Goal: Transaction & Acquisition: Obtain resource

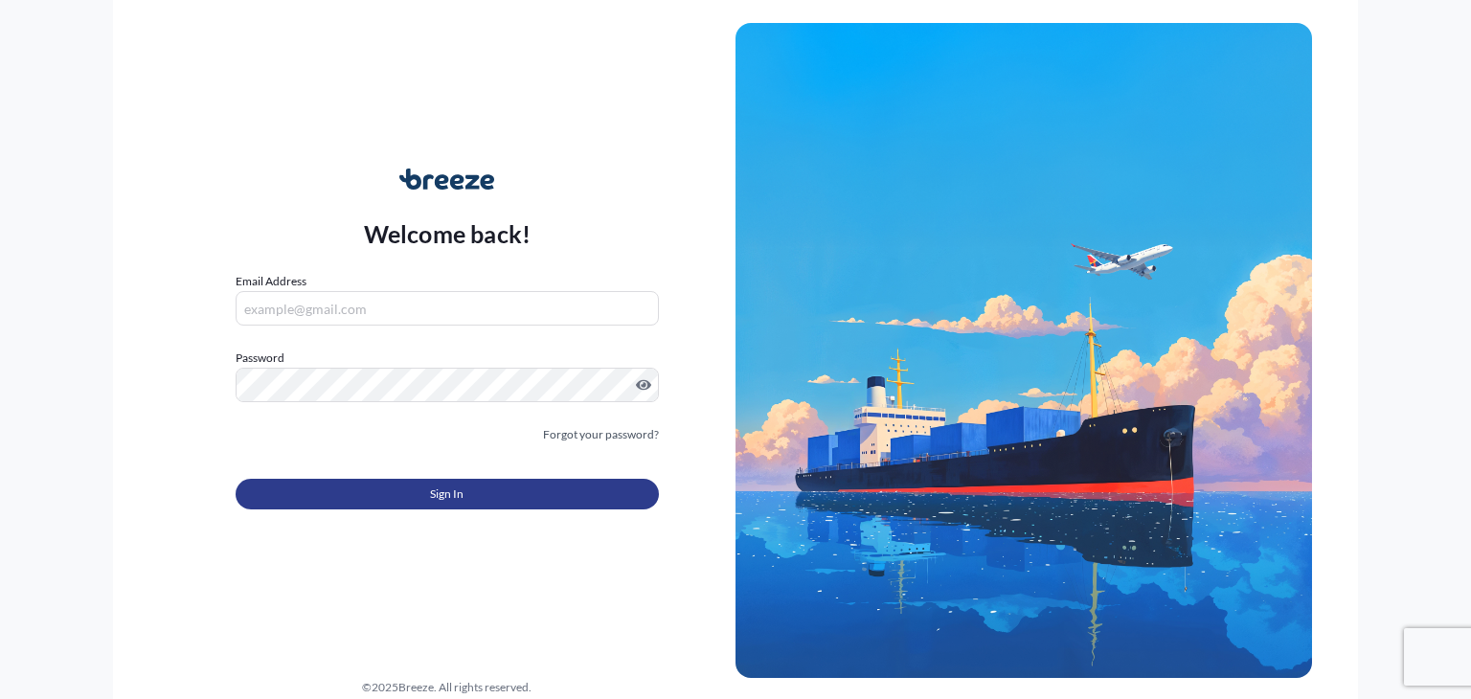
type input "[PERSON_NAME][EMAIL_ADDRESS][DOMAIN_NAME]"
click at [428, 495] on button "Sign In" at bounding box center [447, 494] width 423 height 31
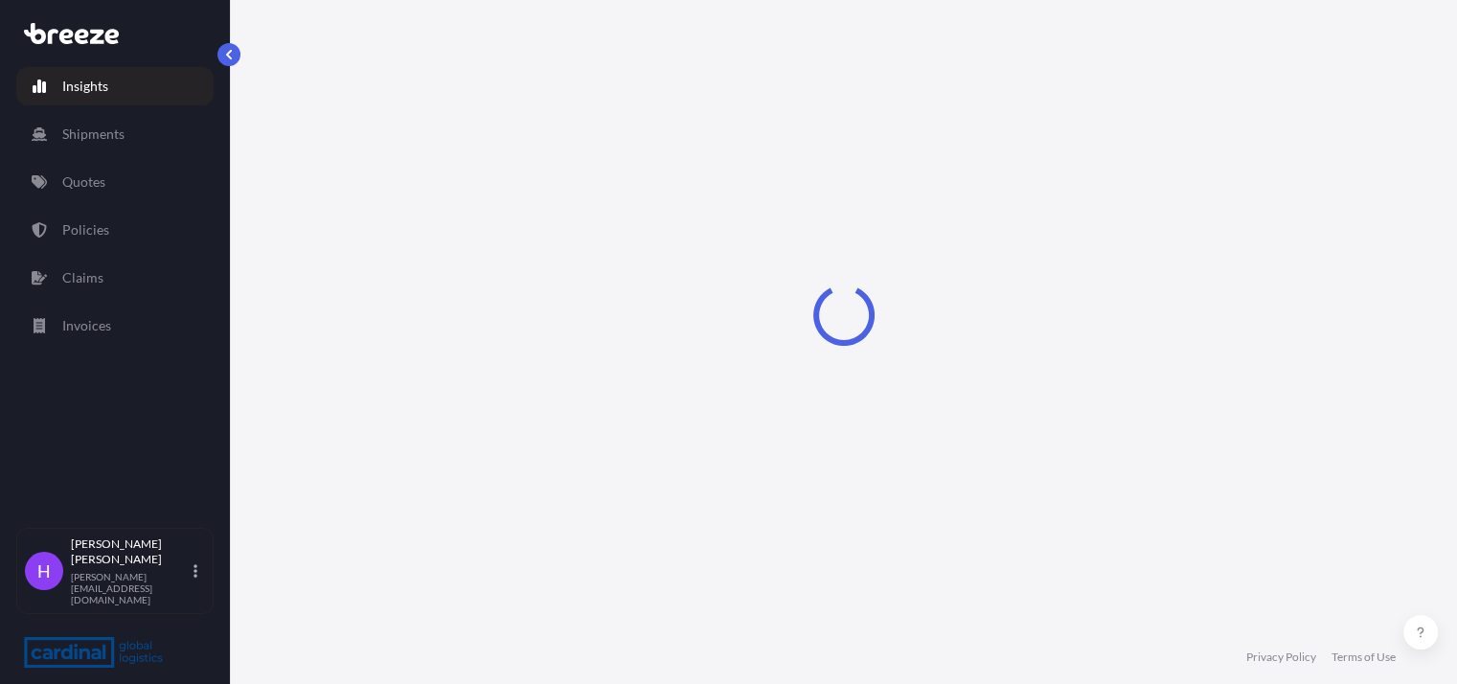
select select "2025"
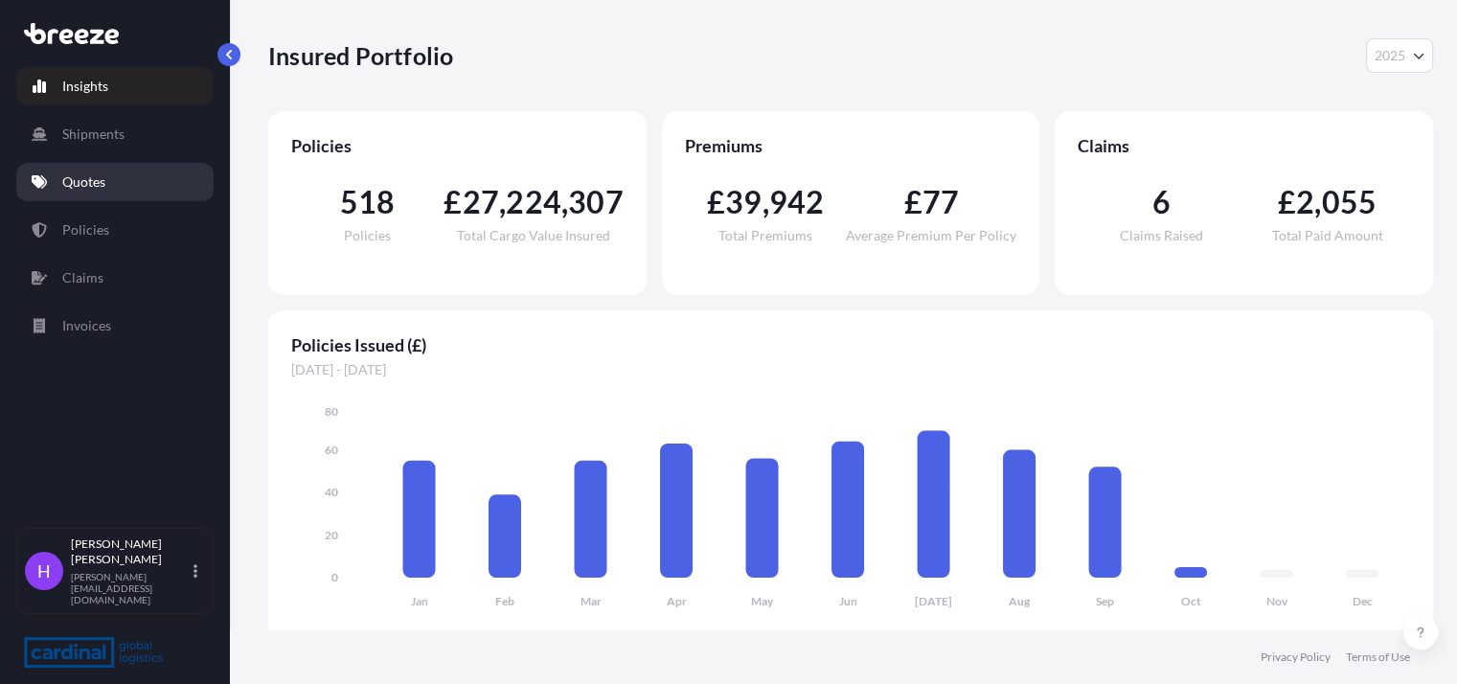
click at [87, 177] on p "Quotes" at bounding box center [83, 181] width 43 height 19
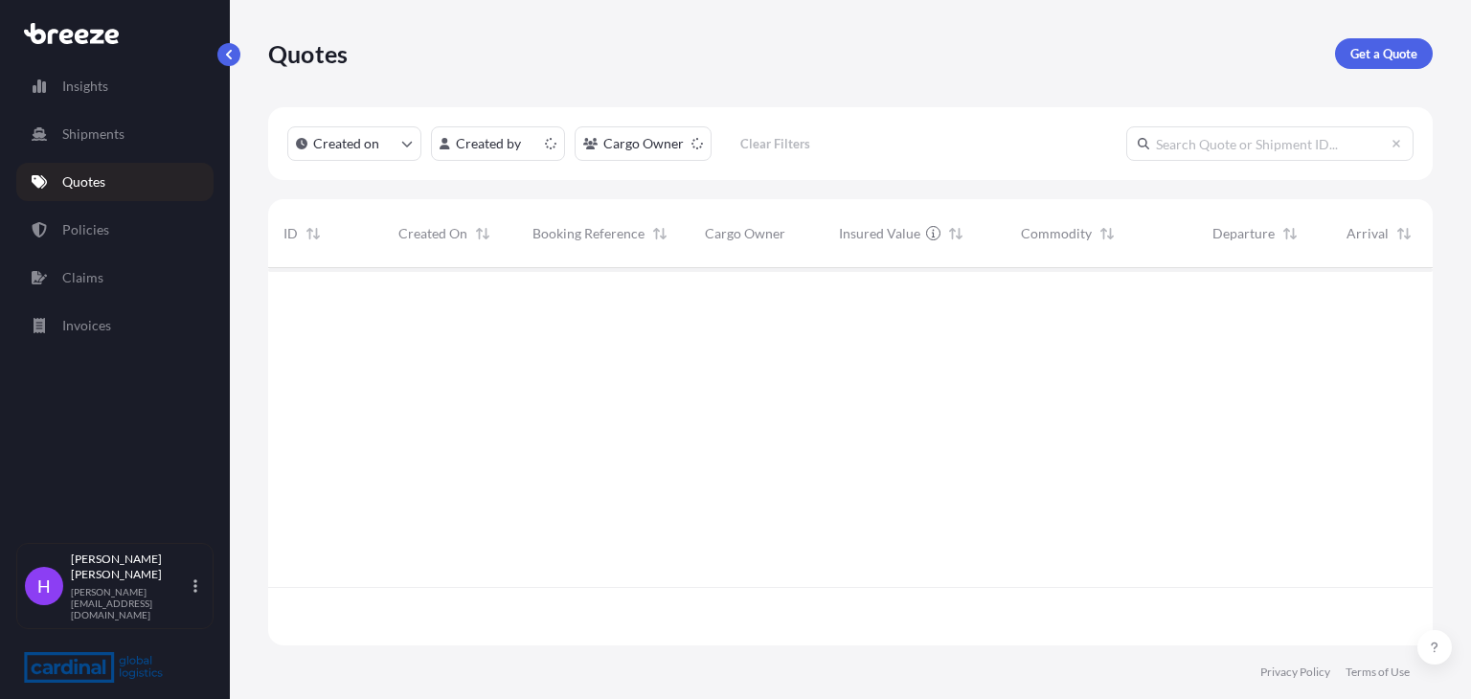
scroll to position [373, 1150]
click at [1406, 49] on p "Get a Quote" at bounding box center [1384, 53] width 67 height 19
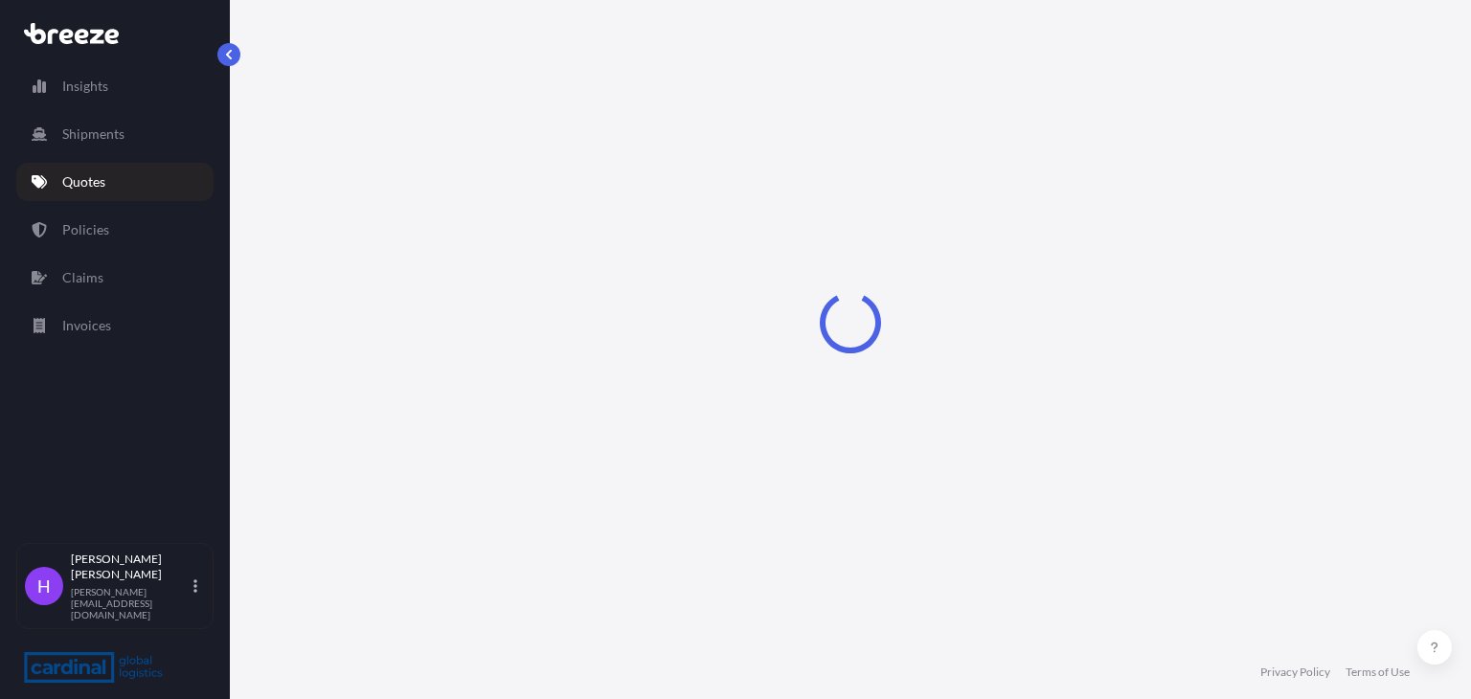
select select "Road"
select select "Sea"
select select "1"
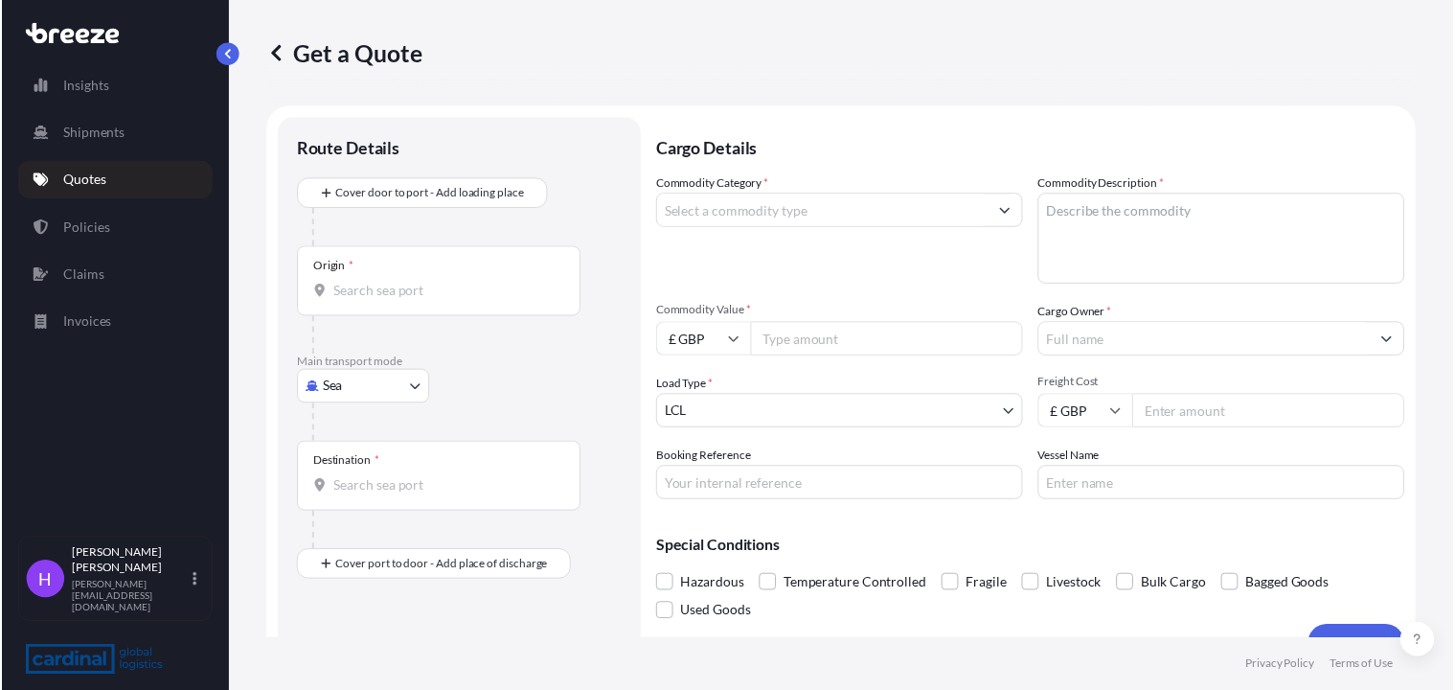
scroll to position [31, 0]
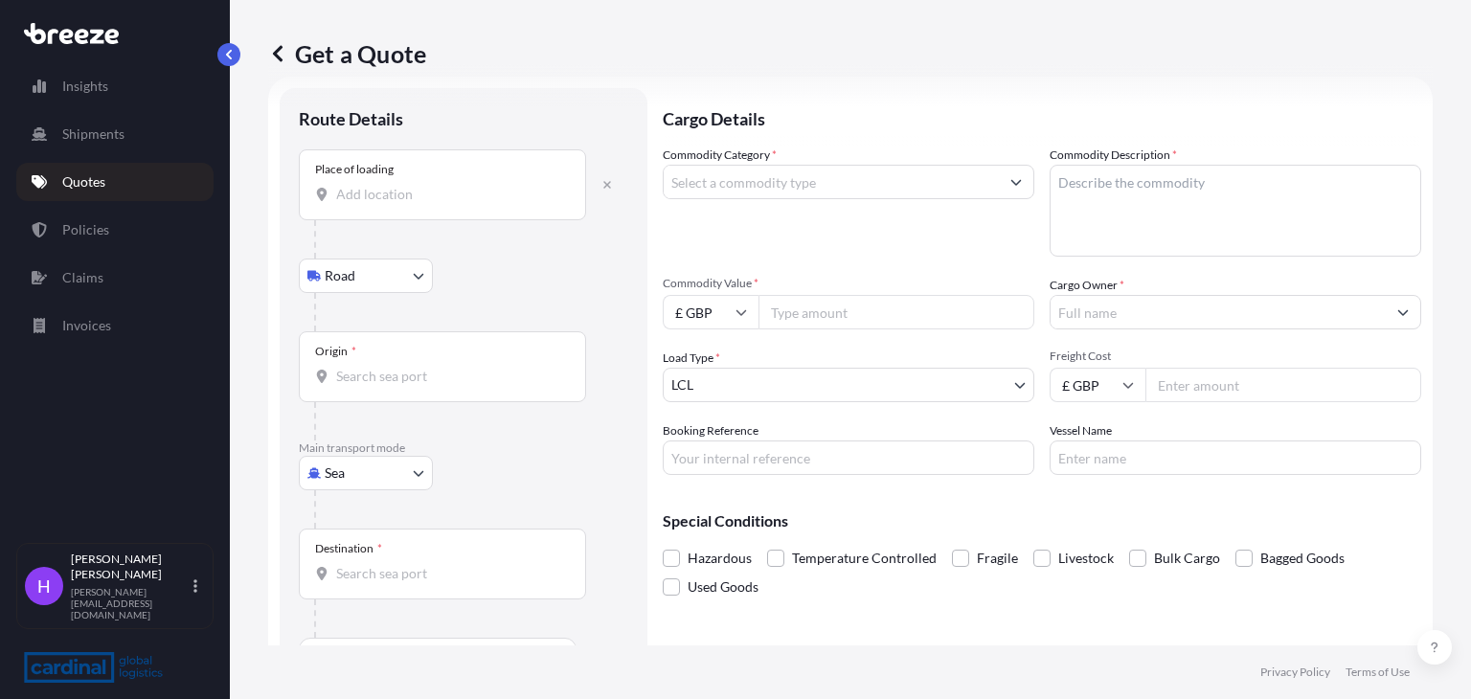
click at [383, 193] on input "Place of loading" at bounding box center [449, 194] width 226 height 19
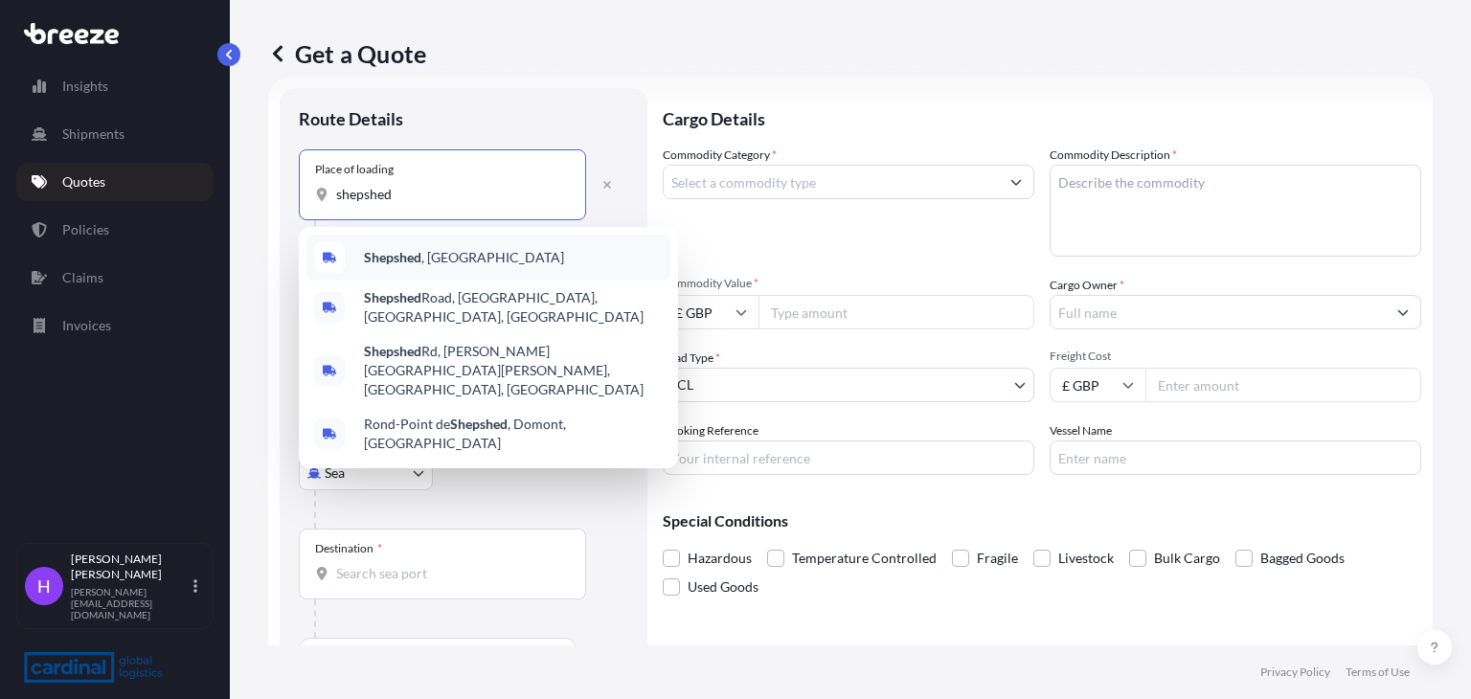
click at [433, 265] on span "Shepshed , [GEOGRAPHIC_DATA]" at bounding box center [464, 257] width 200 height 19
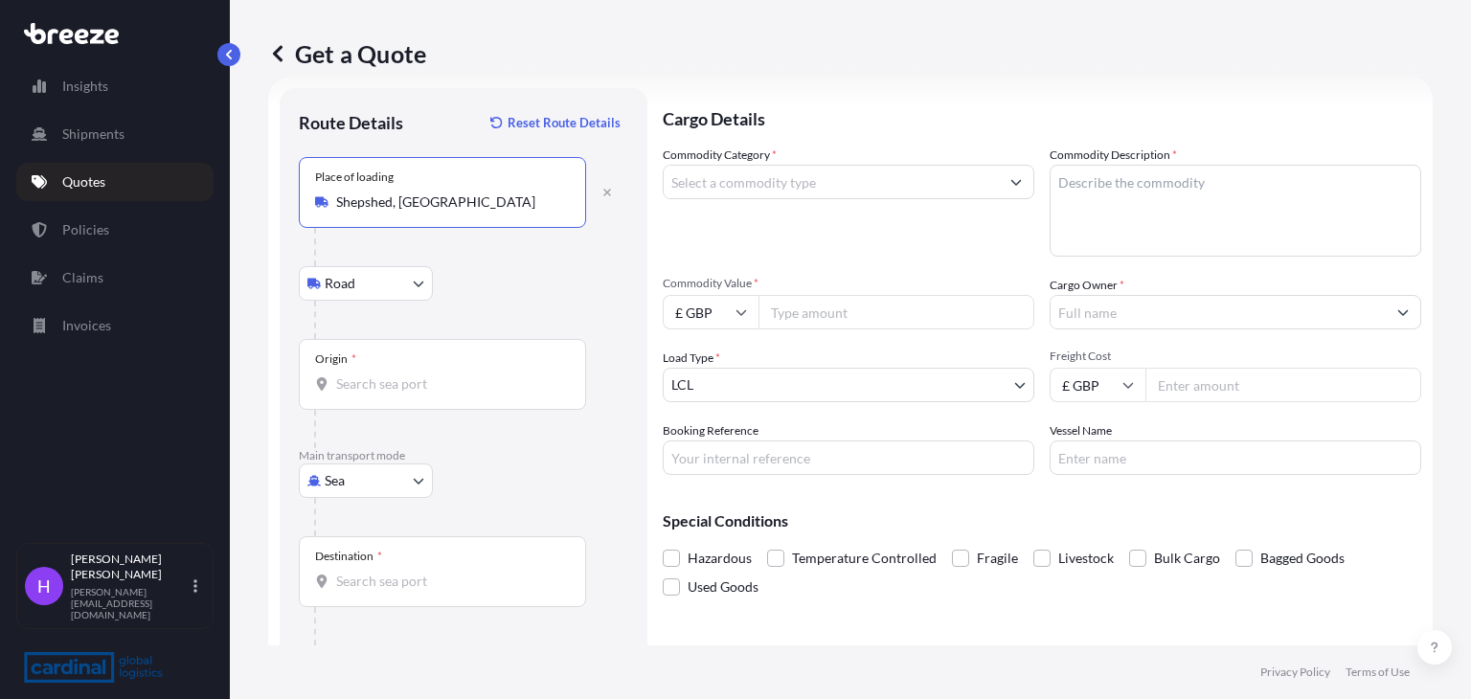
type input "Shepshed, [GEOGRAPHIC_DATA]"
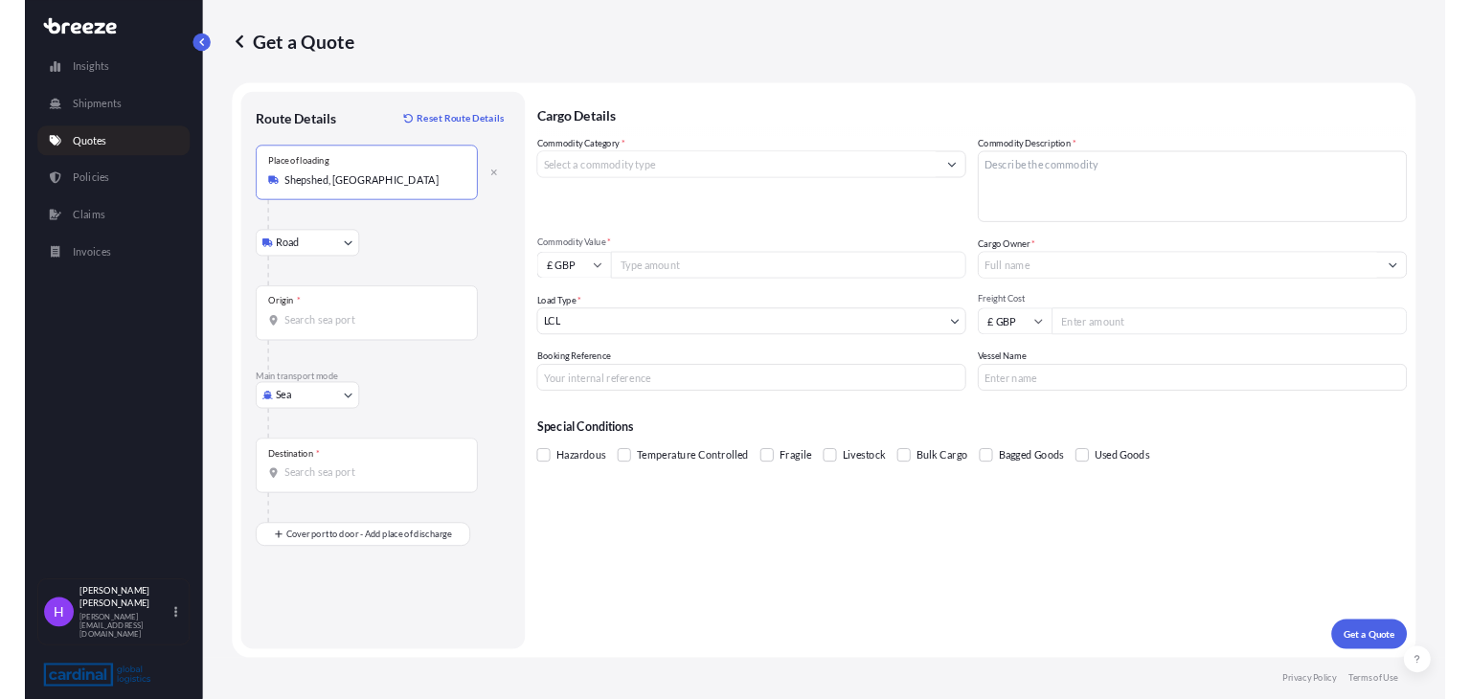
scroll to position [0, 0]
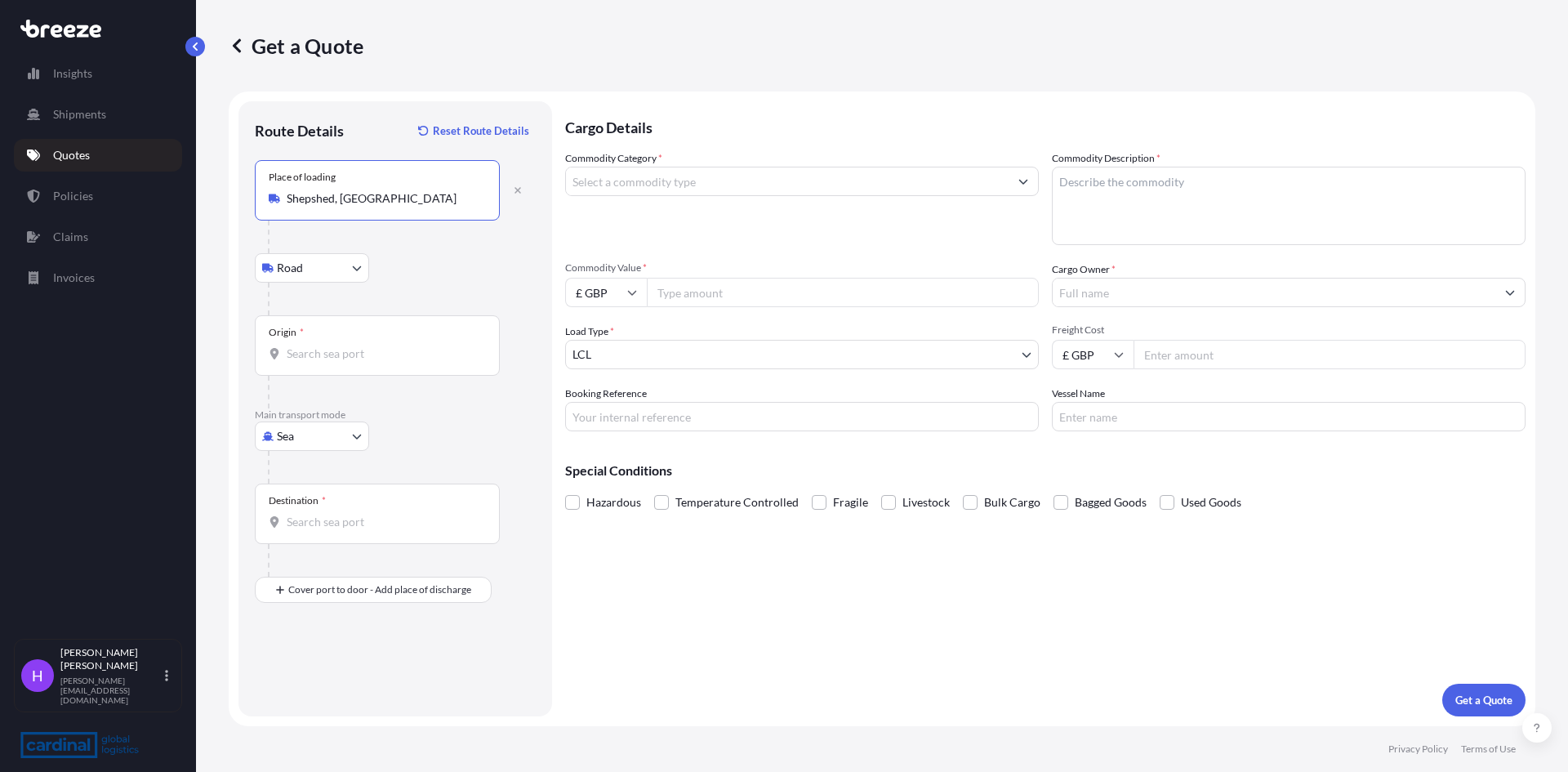
click at [310, 354] on input "Origin *" at bounding box center [383, 353] width 193 height 16
type input "GBLIV / LPL - [GEOGRAPHIC_DATA], [GEOGRAPHIC_DATA]"
click at [312, 520] on input "Destination *" at bounding box center [383, 522] width 193 height 16
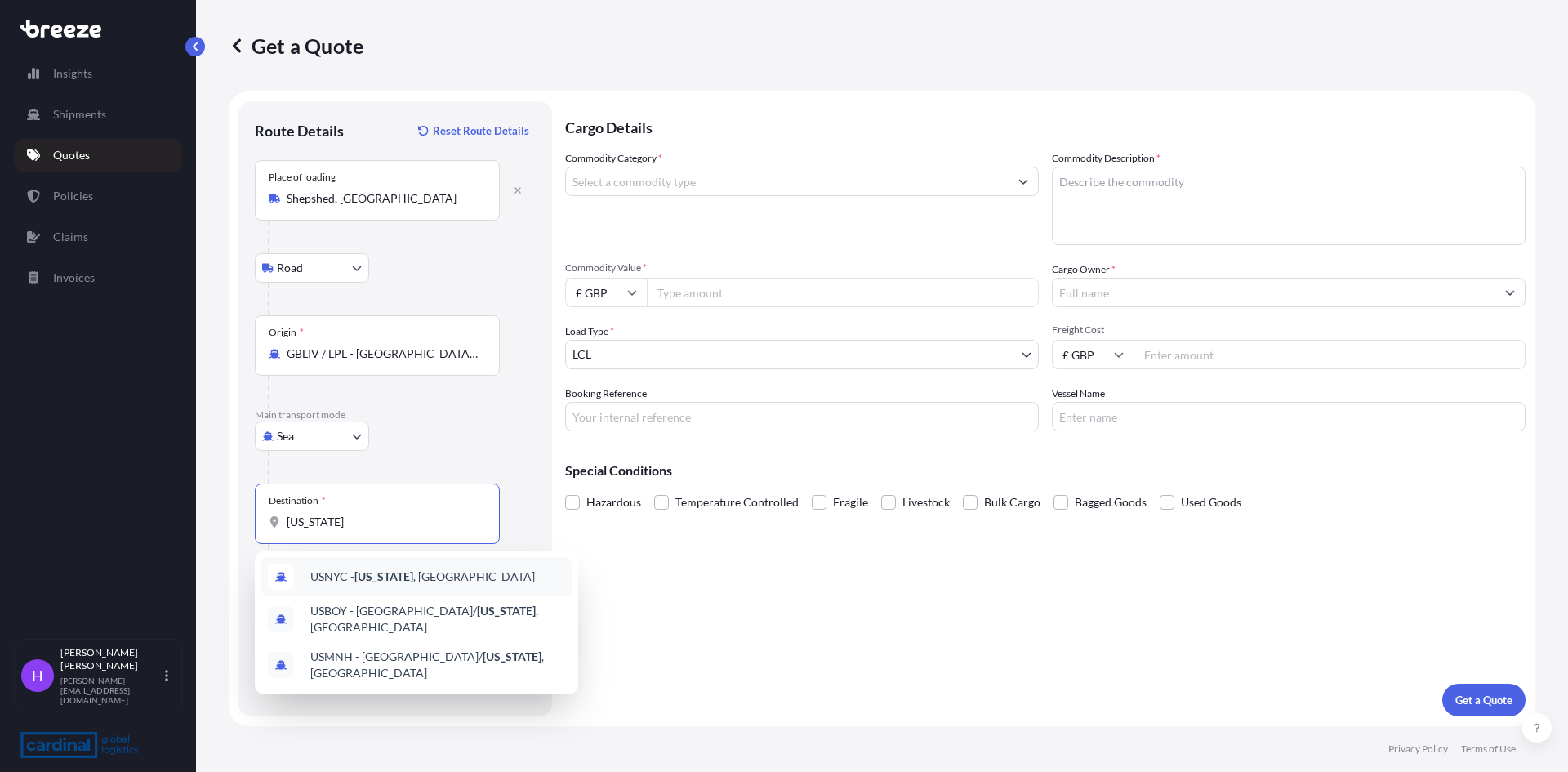
click at [338, 563] on div "USNYC - [US_STATE] , [GEOGRAPHIC_DATA]" at bounding box center [417, 577] width 310 height 39
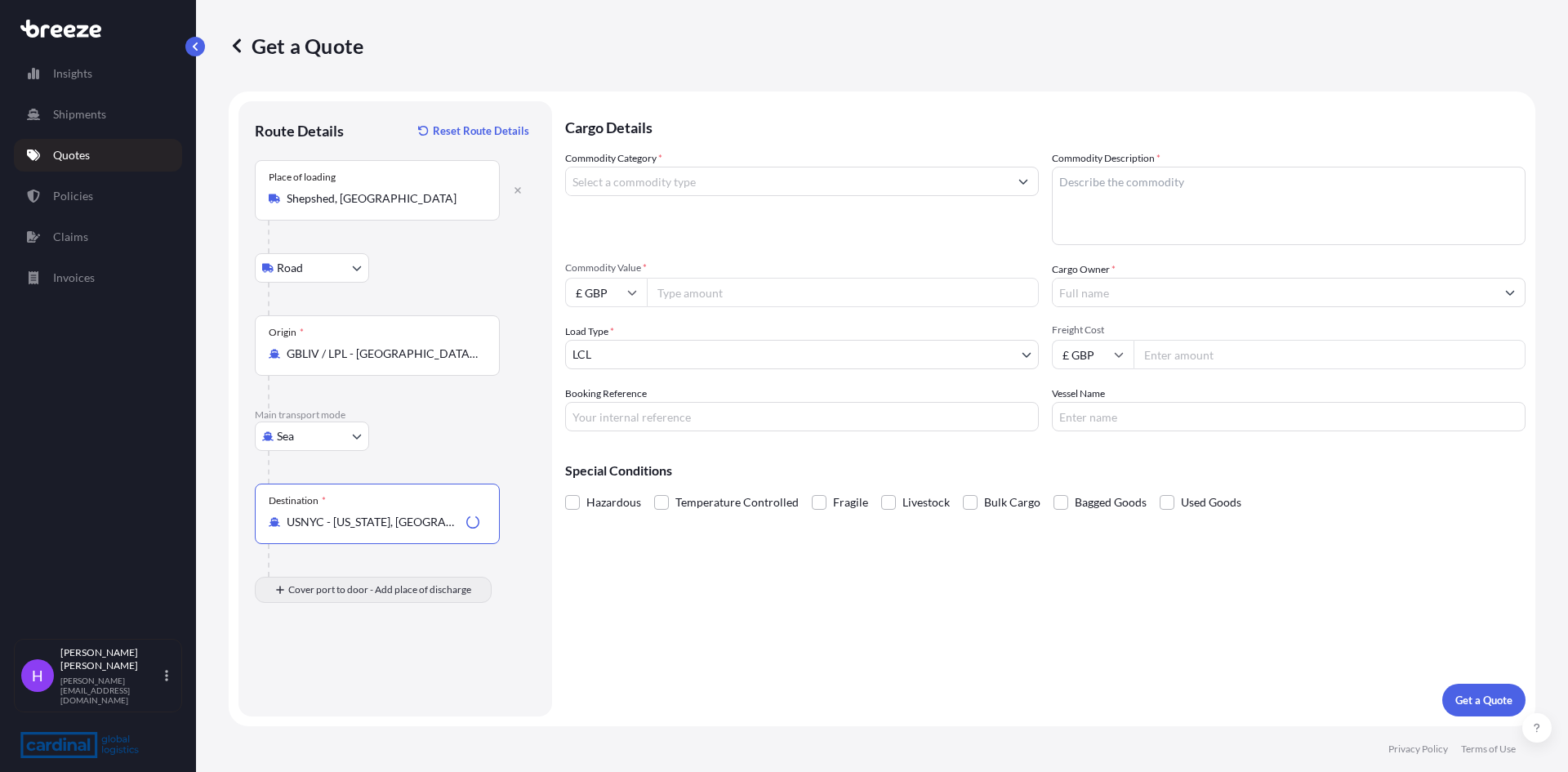
type input "USNYC - [US_STATE], [GEOGRAPHIC_DATA]"
click at [298, 595] on input "Place of Discharge" at bounding box center [383, 677] width 193 height 16
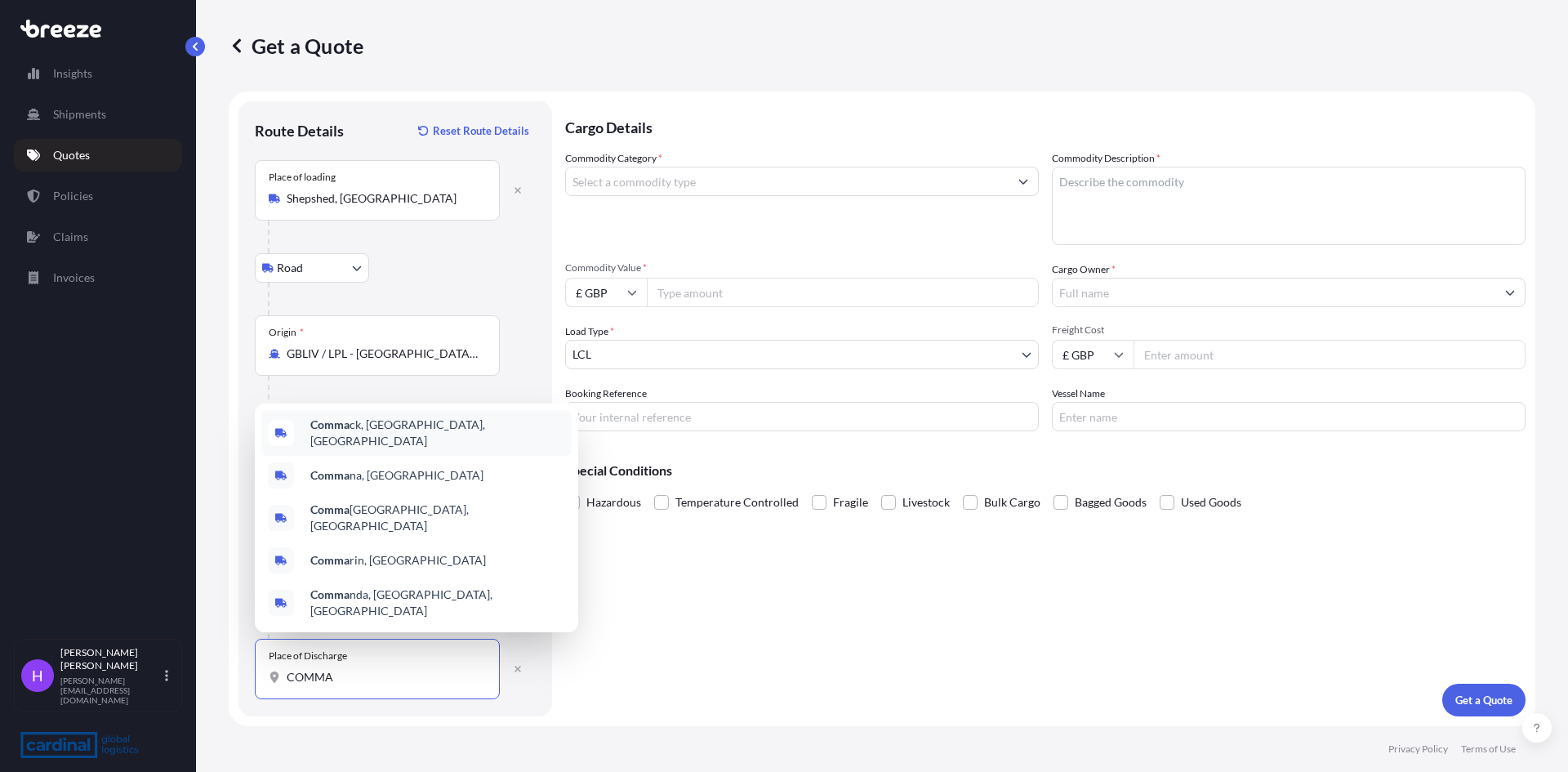
click at [396, 456] on div "Comma ck, [GEOGRAPHIC_DATA], [GEOGRAPHIC_DATA]" at bounding box center [417, 433] width 310 height 46
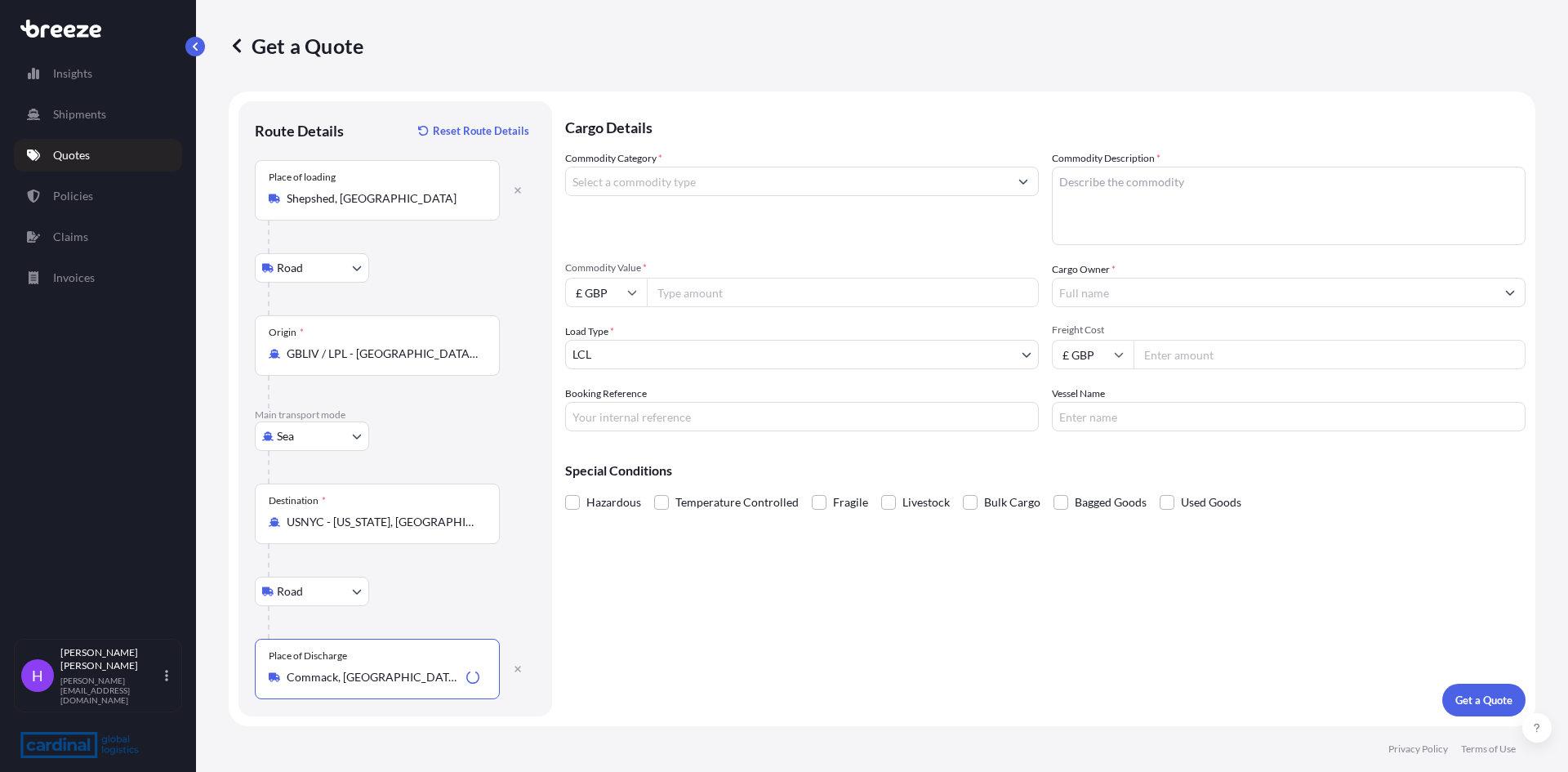
type input "Commack, [GEOGRAPHIC_DATA], [GEOGRAPHIC_DATA]"
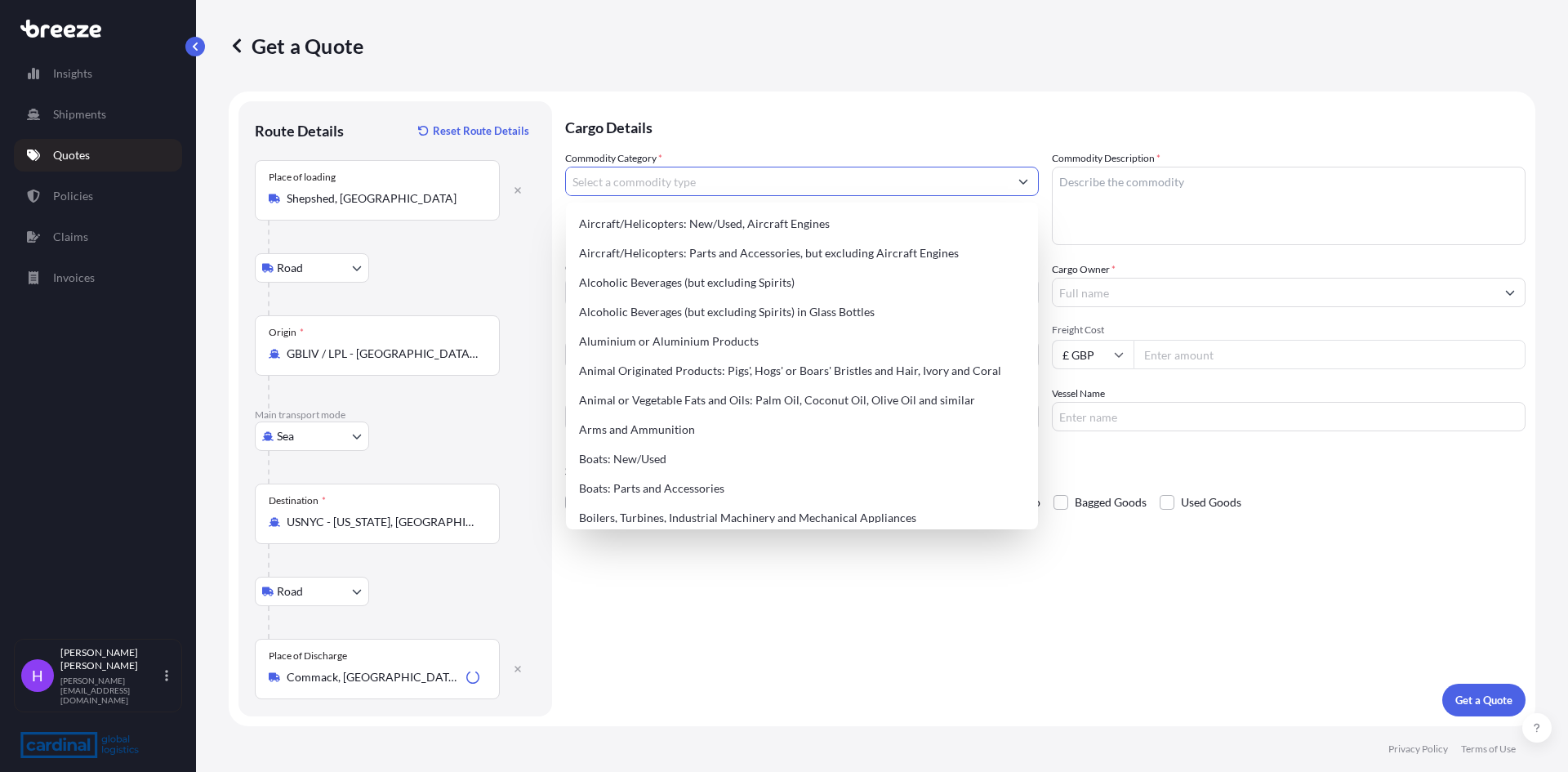
click at [592, 194] on input "Commodity Category *" at bounding box center [787, 181] width 443 height 29
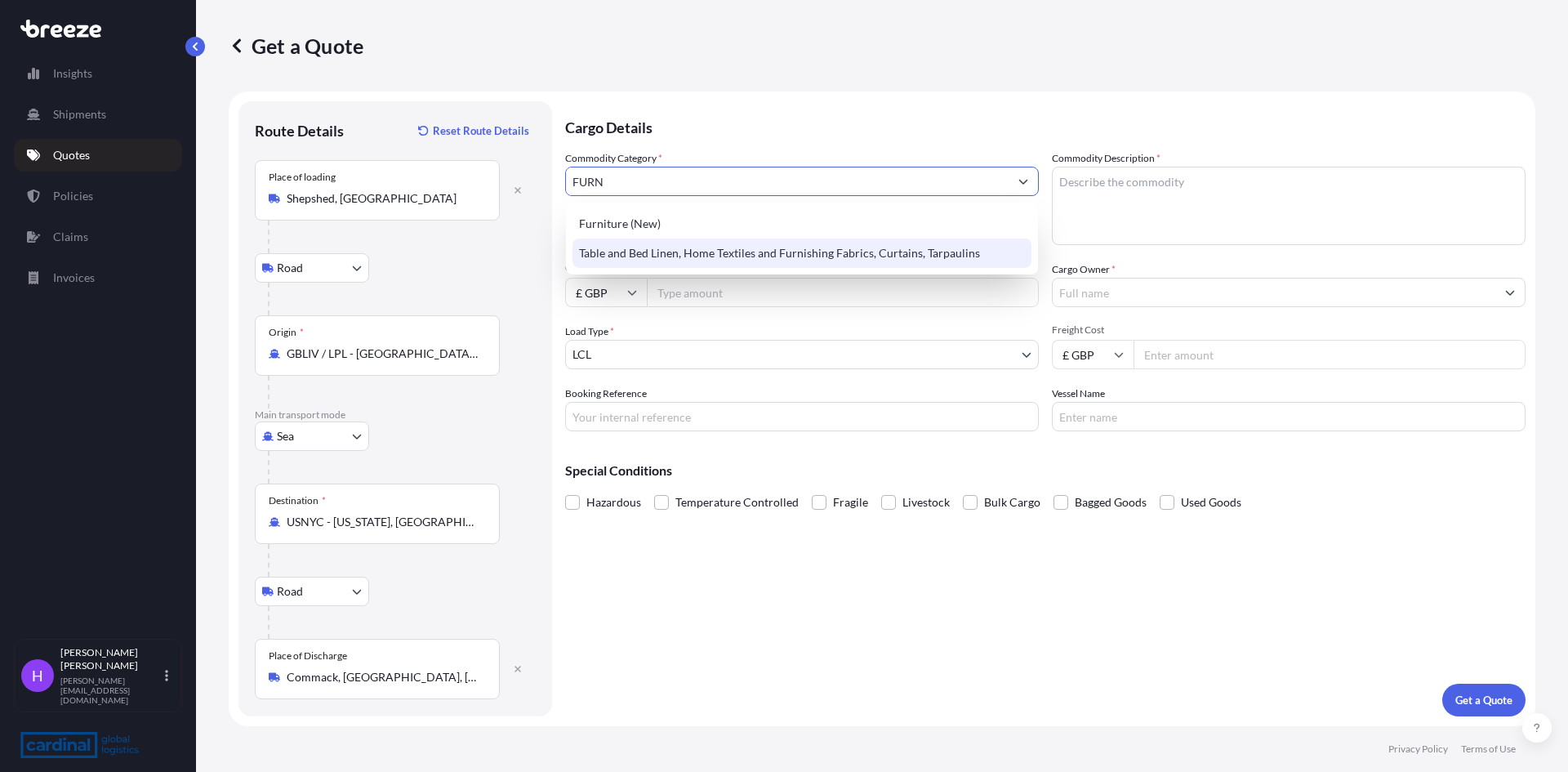
click at [622, 242] on div "Table and Bed Linen, Home Textiles and Furnishing Fabrics, Curtains, Tarpaulins" at bounding box center [802, 253] width 459 height 29
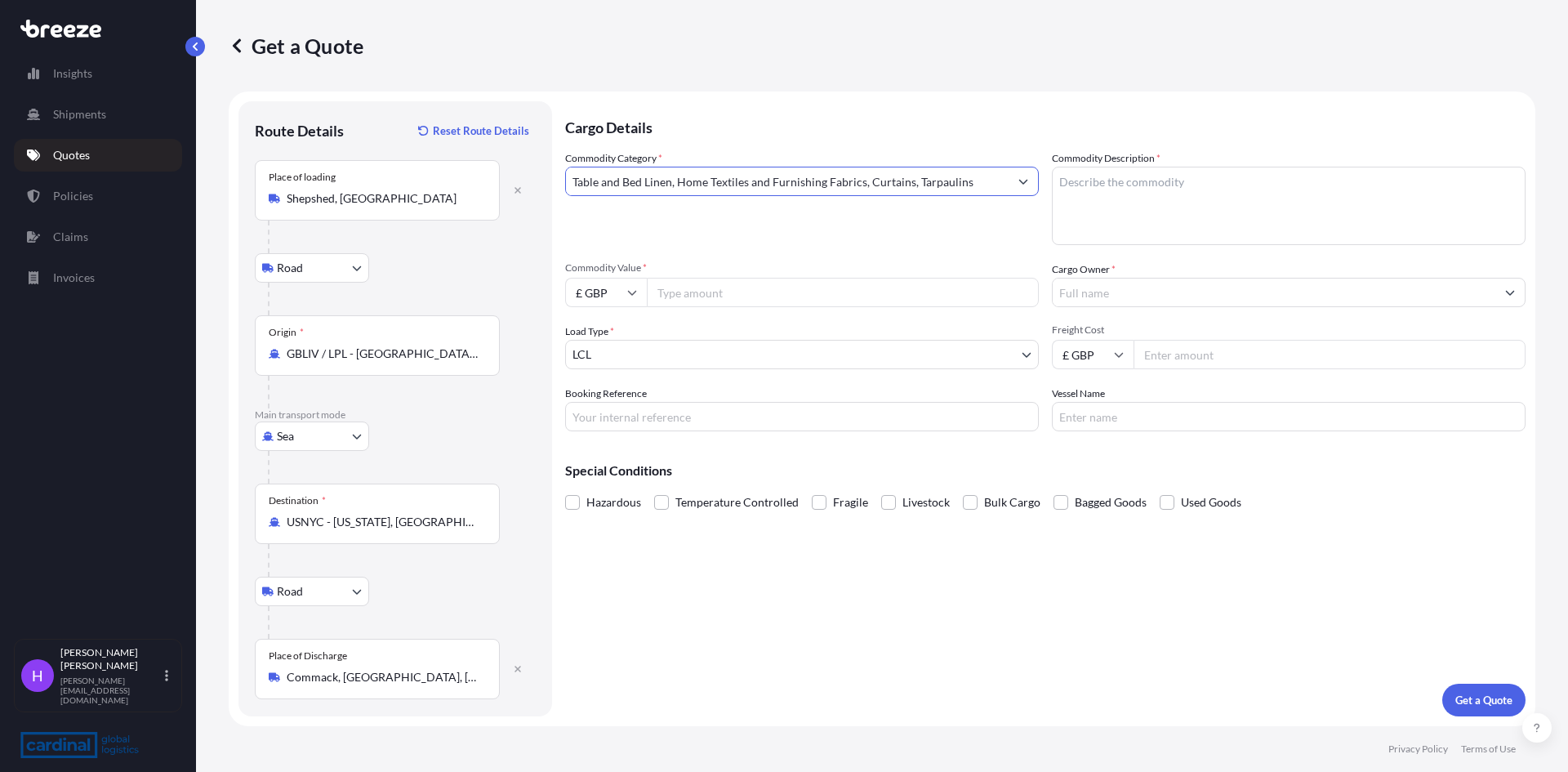
drag, startPoint x: 980, startPoint y: 177, endPoint x: 133, endPoint y: 179, distance: 847.0
click at [133, 179] on div "Insights Shipments Quotes Policies Claims Invoices H [PERSON_NAME] [PERSON_NAME…" at bounding box center [784, 386] width 1568 height 772
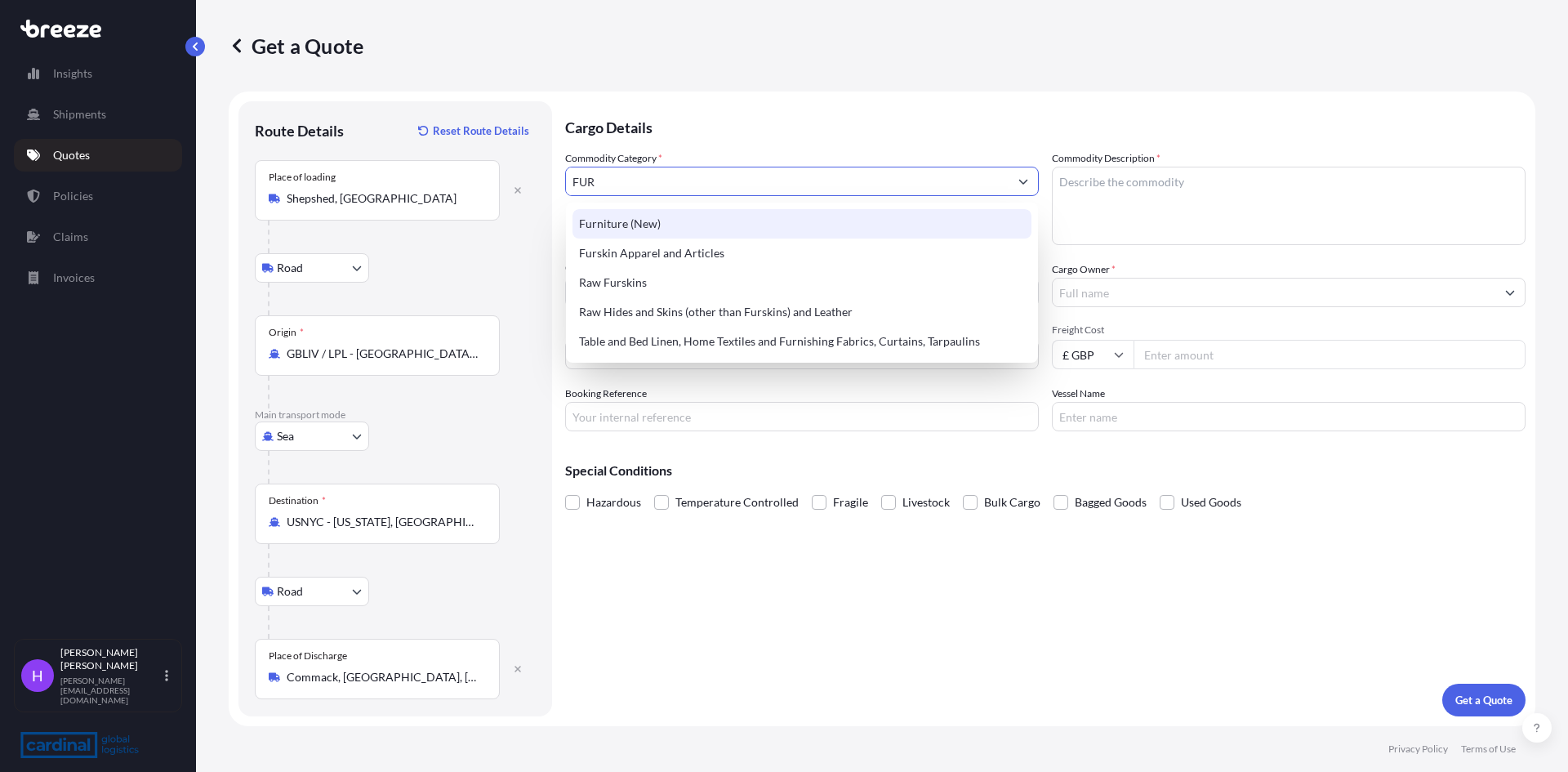
click at [593, 221] on div "Furniture (New)" at bounding box center [802, 223] width 459 height 29
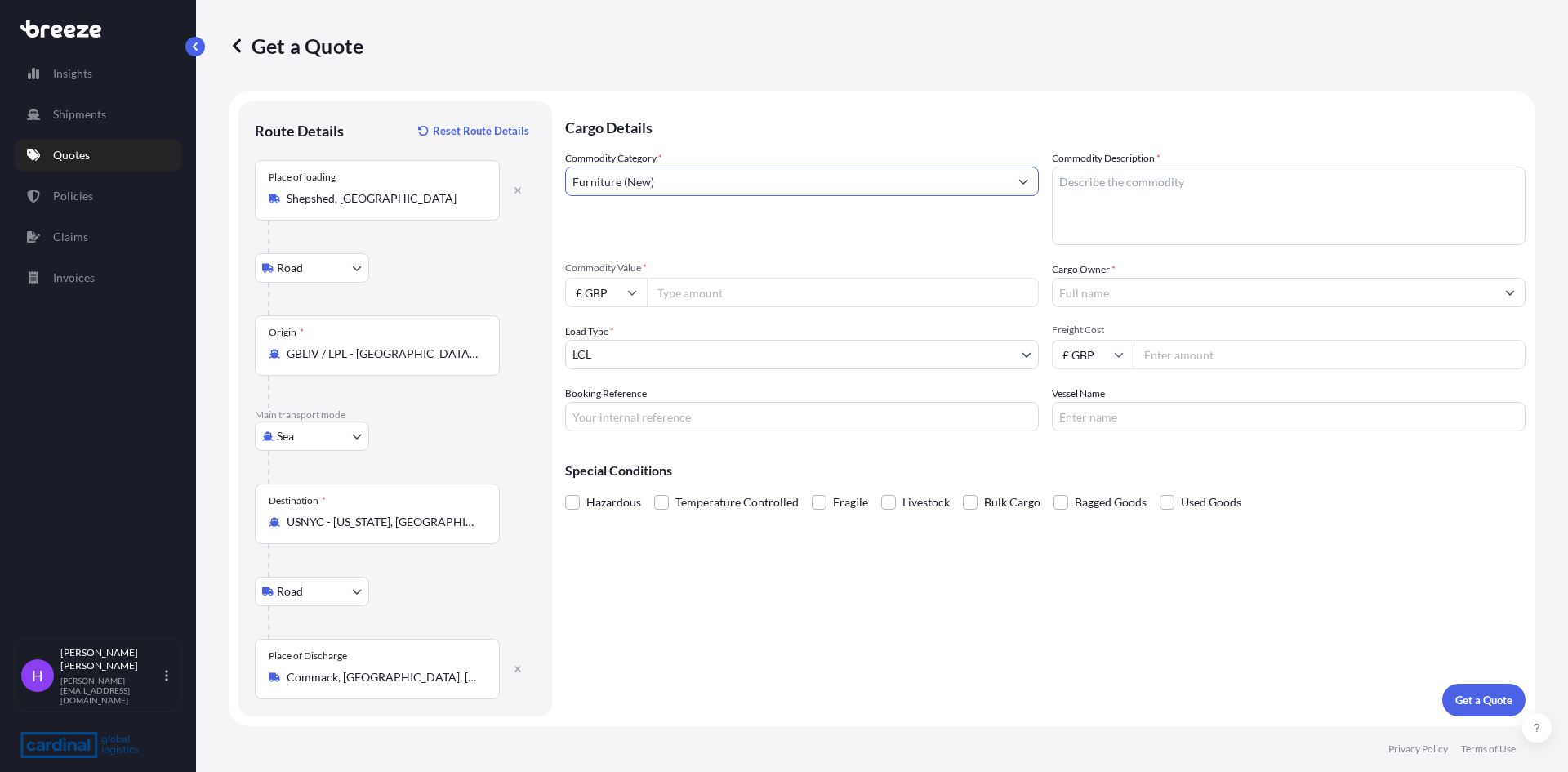
type input "Furniture (New)"
click at [1143, 186] on textarea "Commodity Description *" at bounding box center [1289, 206] width 474 height 78
type textarea "Kitchen Furniture"
click at [615, 345] on body "50 options available. 8 options available. 5 options available. Insights Shipme…" at bounding box center [784, 386] width 1568 height 772
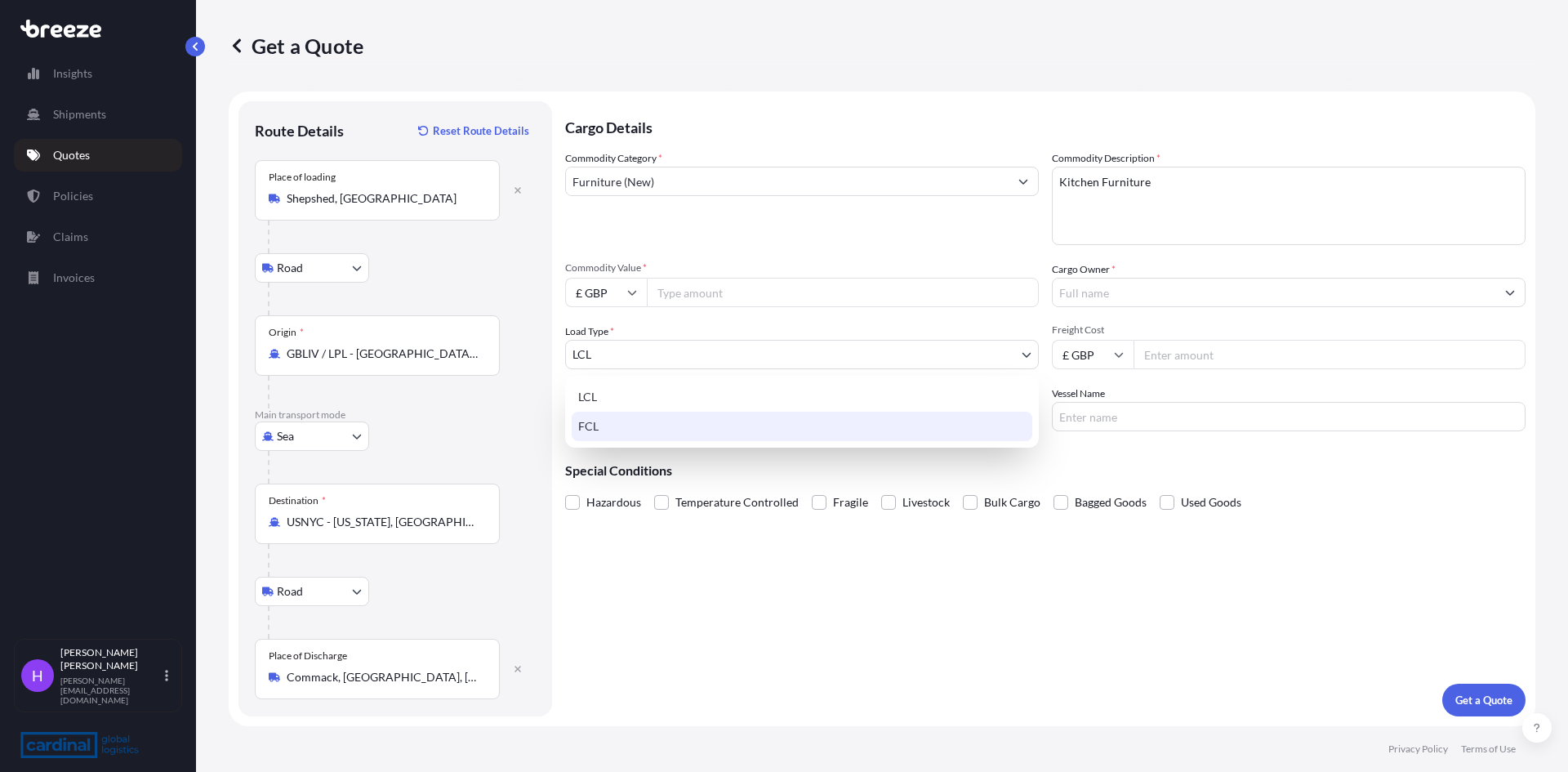
click at [598, 421] on div "FCL" at bounding box center [802, 427] width 460 height 29
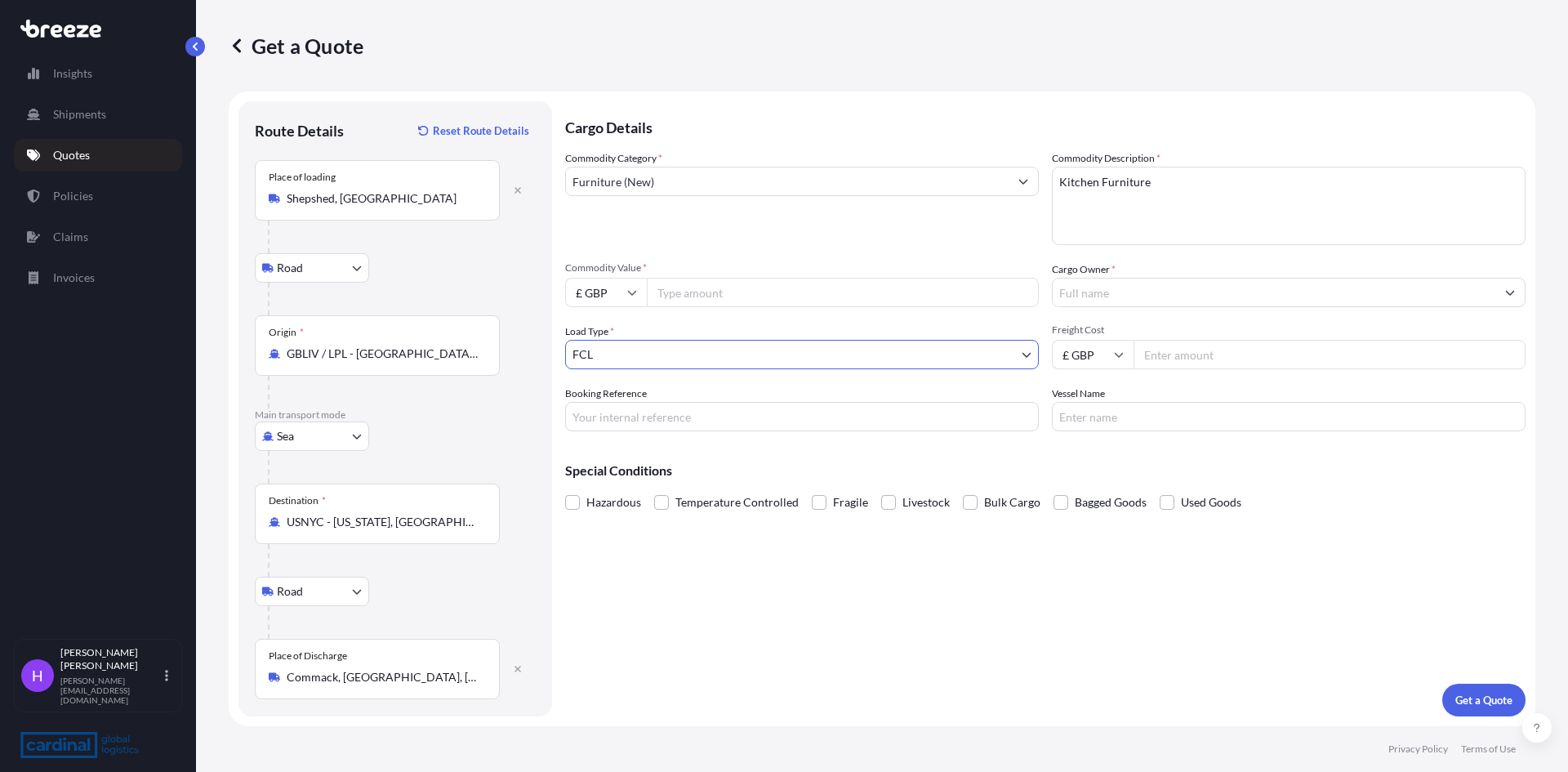
click at [604, 423] on input "Booking Reference" at bounding box center [802, 416] width 474 height 29
type input "2PEO5090066"
click at [1194, 290] on input "Cargo Owner *" at bounding box center [1274, 293] width 443 height 29
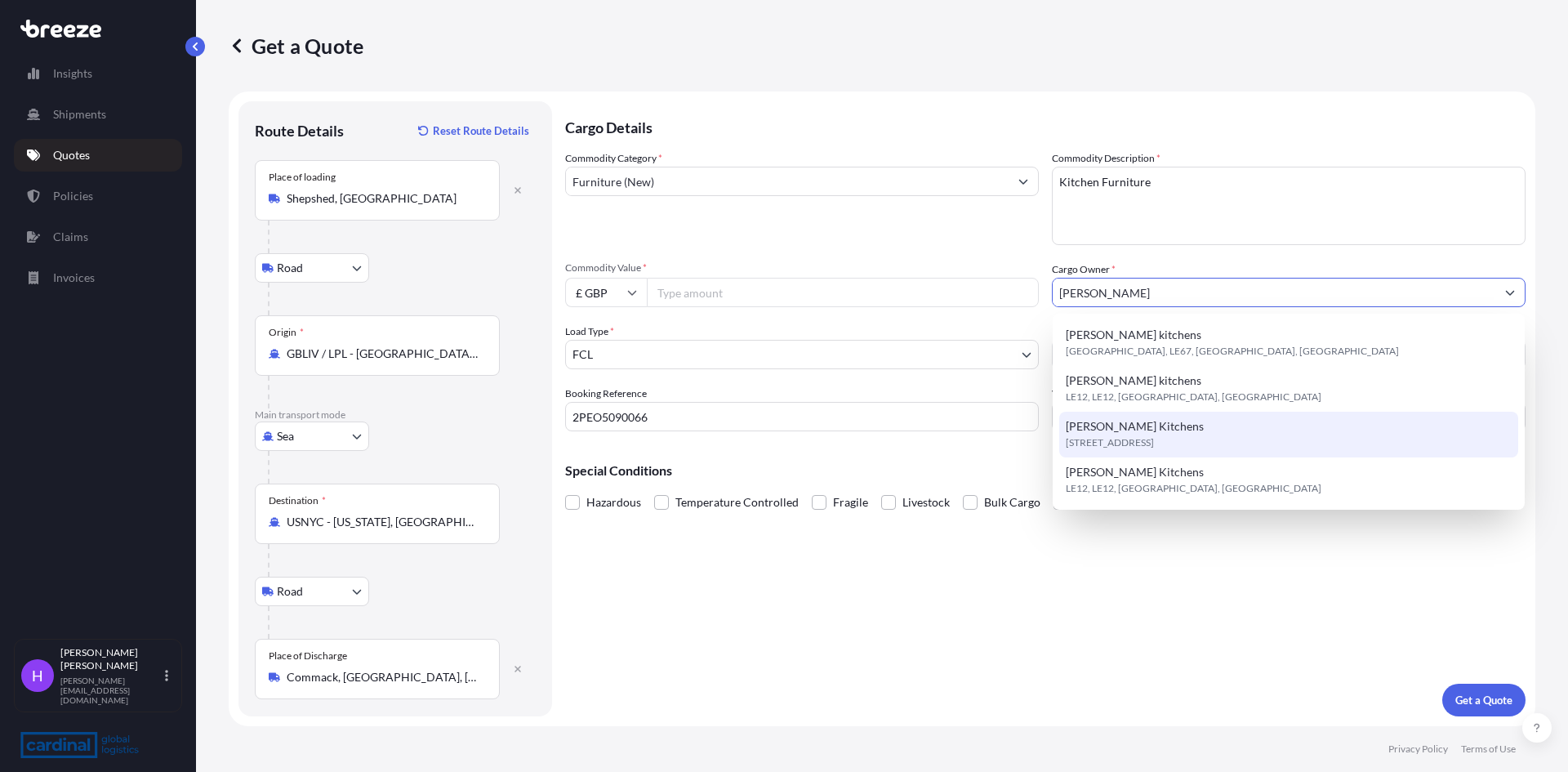
click at [1134, 456] on div "[PERSON_NAME][STREET_ADDRESS]" at bounding box center [1288, 435] width 459 height 46
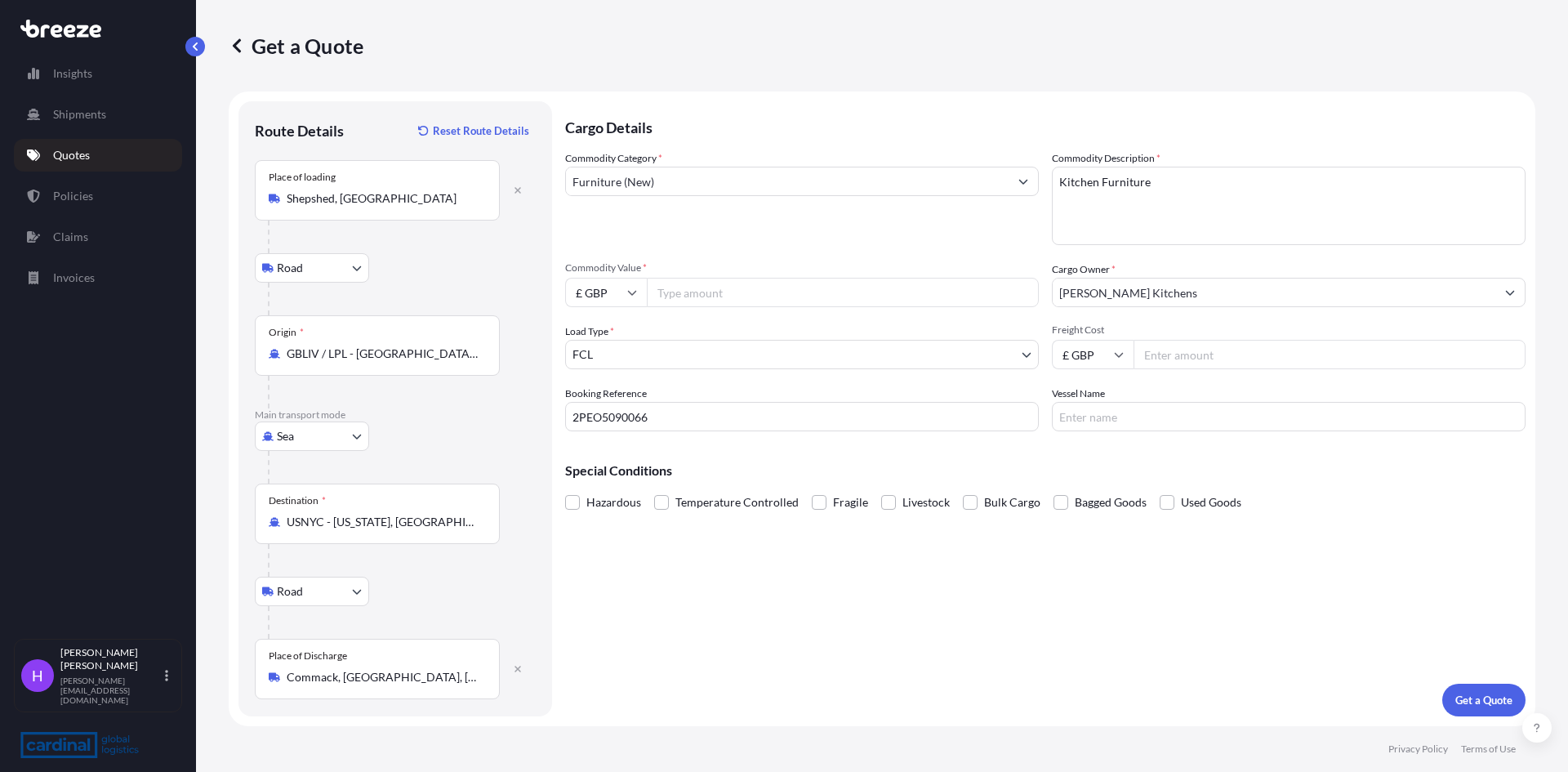
paste input "ATLANTIC SEA"
type input "[PERSON_NAME] KitchensATLANTIC SEA"
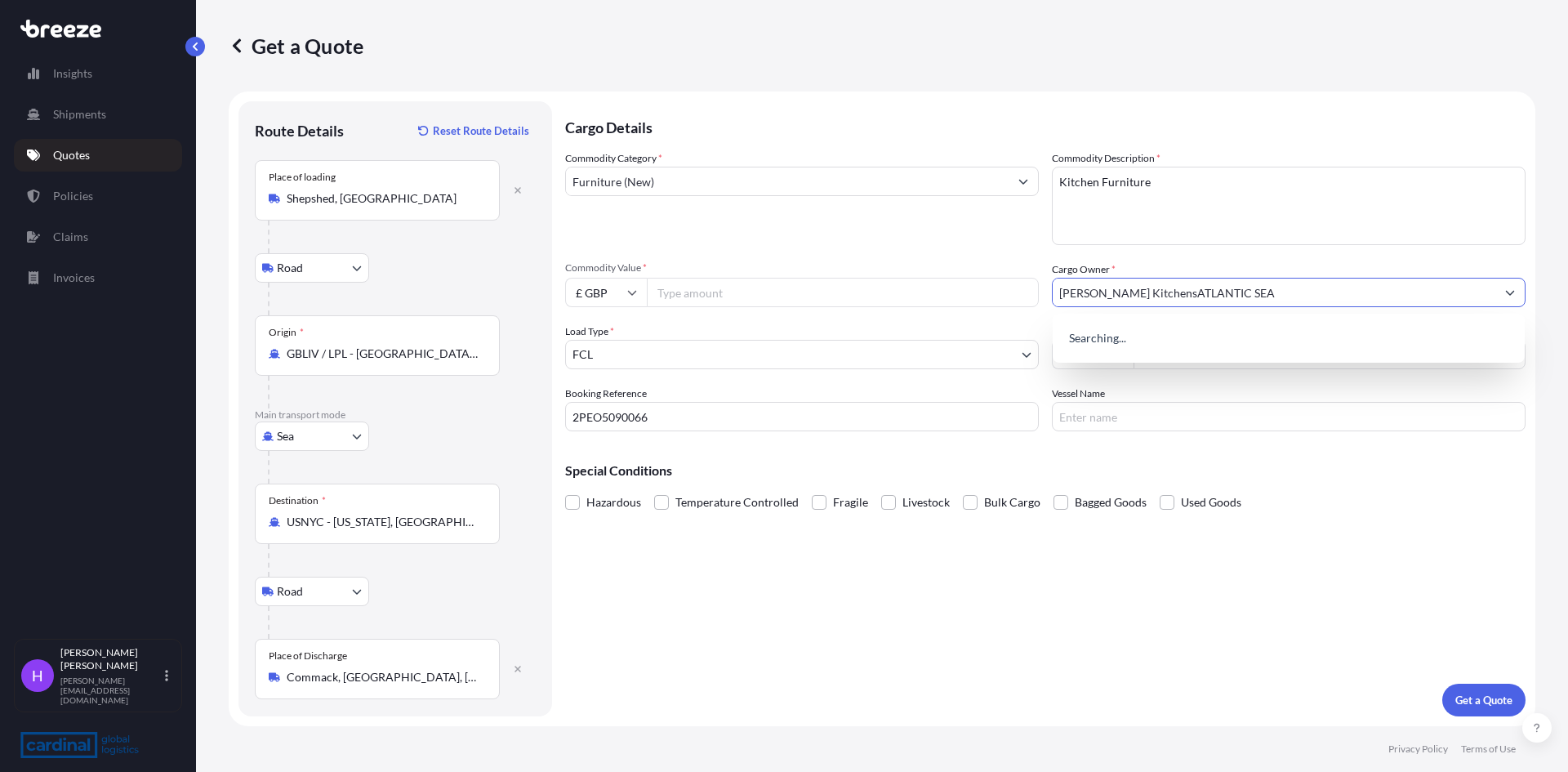
drag, startPoint x: 1224, startPoint y: 294, endPoint x: 974, endPoint y: 314, distance: 250.8
click at [974, 314] on div "Commodity Category * Furniture (New) Commodity Description * Kitchen Furniture …" at bounding box center [1045, 291] width 961 height 282
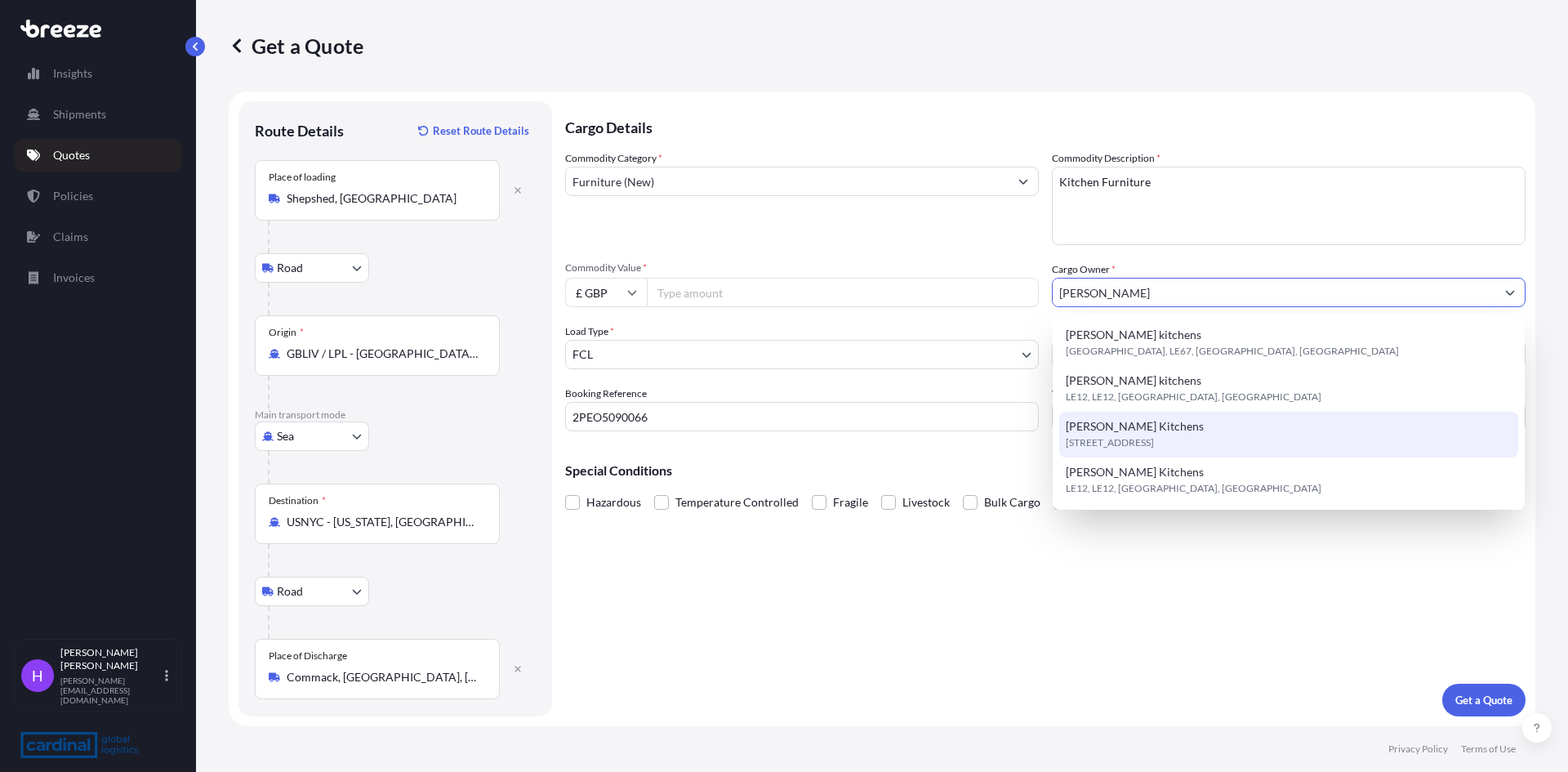
click at [1154, 442] on span "[STREET_ADDRESS]" at bounding box center [1109, 443] width 88 height 16
type input "[PERSON_NAME] Kitchens"
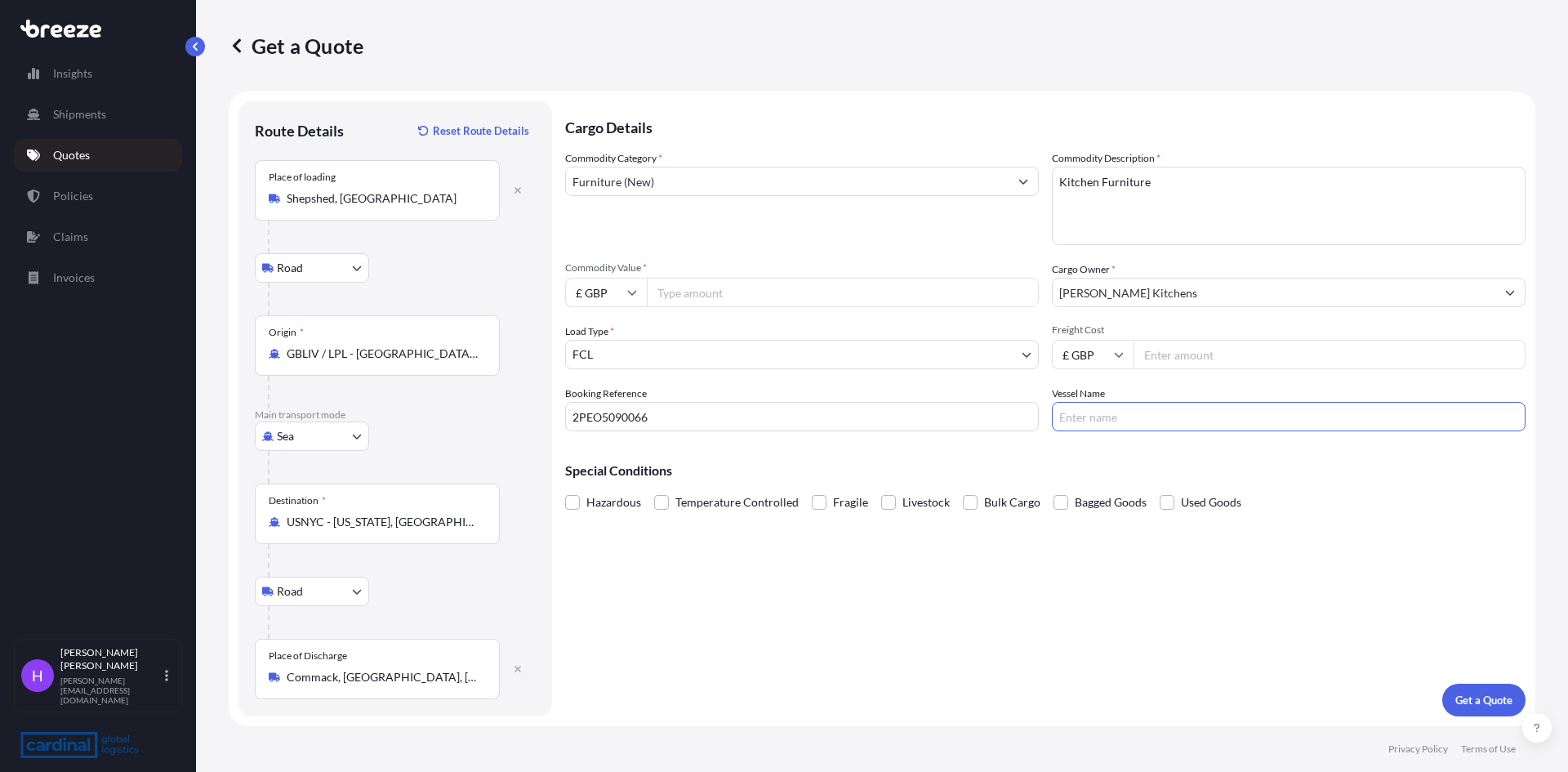
click at [1096, 415] on input "Vessel Name" at bounding box center [1289, 416] width 474 height 29
paste input "ATLANTIC SEA"
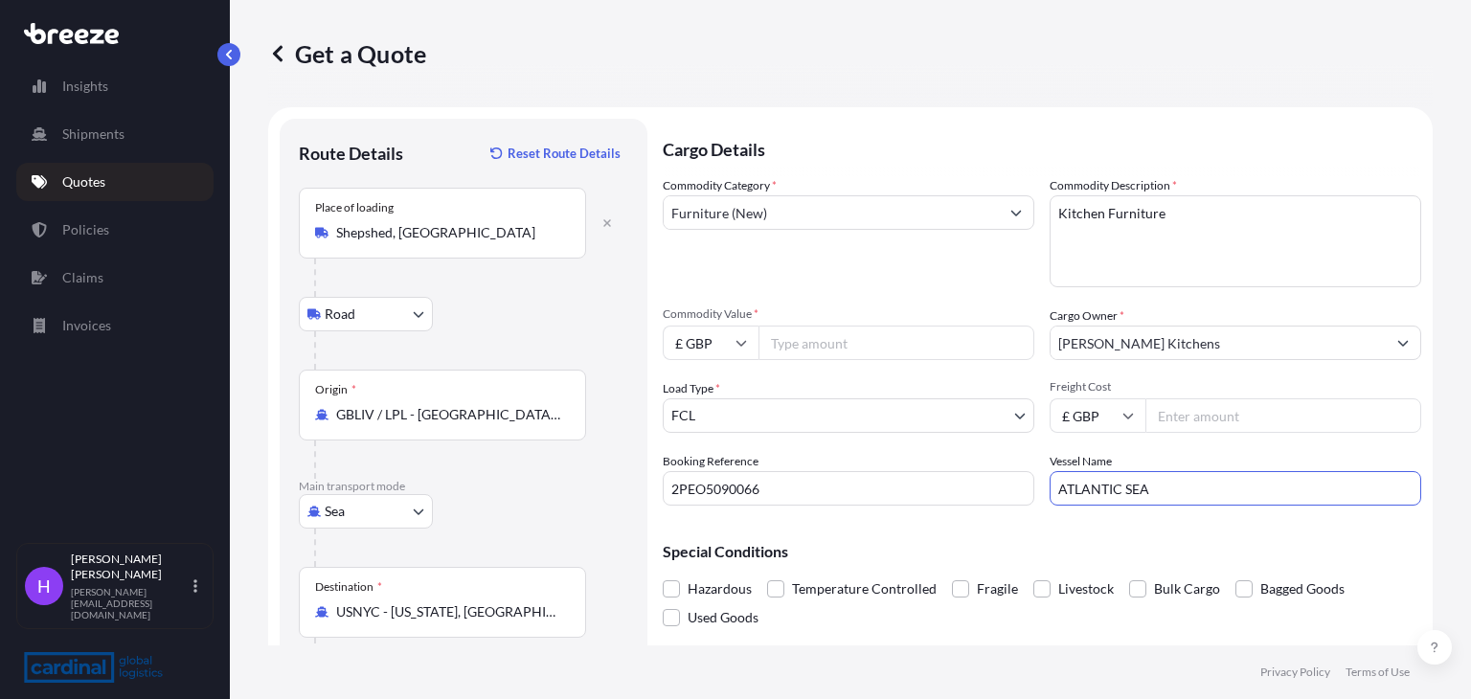
type input "ATLANTIC SEA"
click at [1175, 408] on input "Freight Cost" at bounding box center [1284, 416] width 276 height 34
click at [803, 346] on input "Commodity Value *" at bounding box center [897, 343] width 276 height 34
type input "60673.27"
click at [1175, 410] on input "Freight Cost" at bounding box center [1284, 416] width 276 height 34
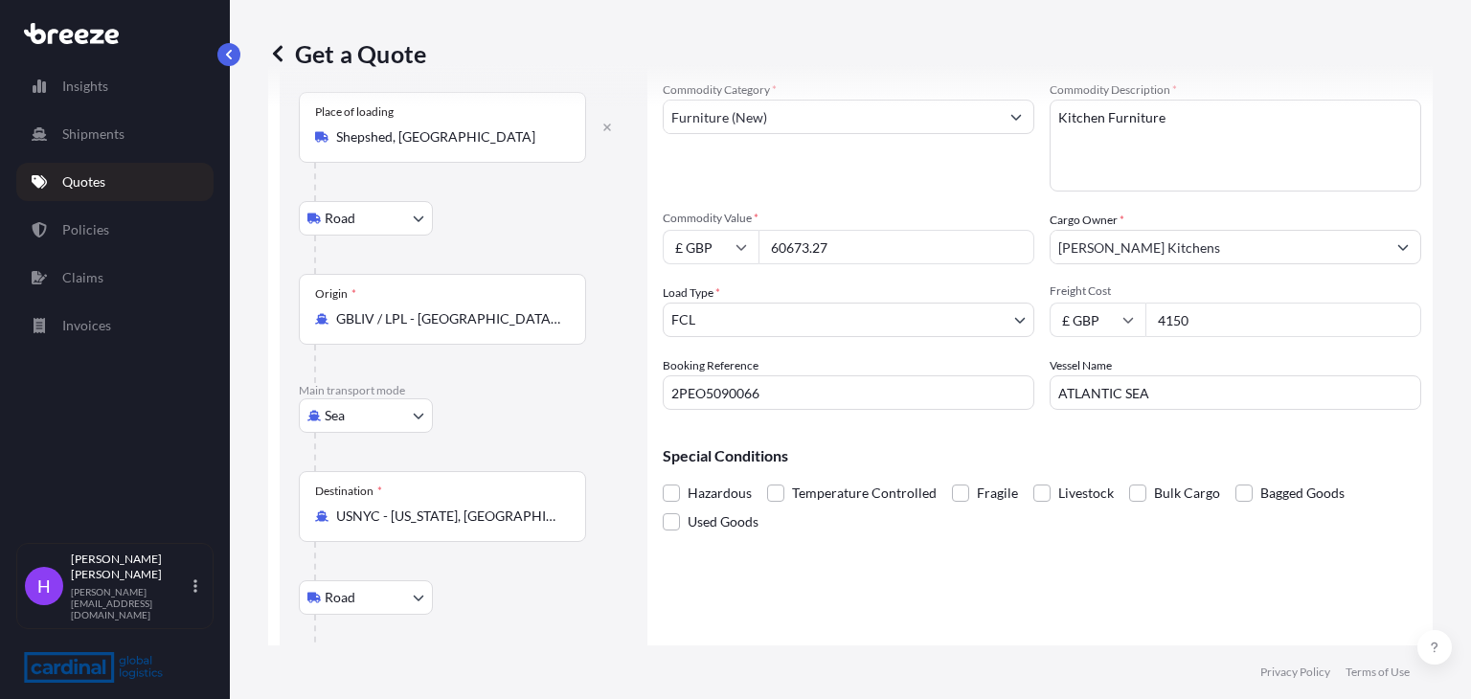
scroll to position [192, 0]
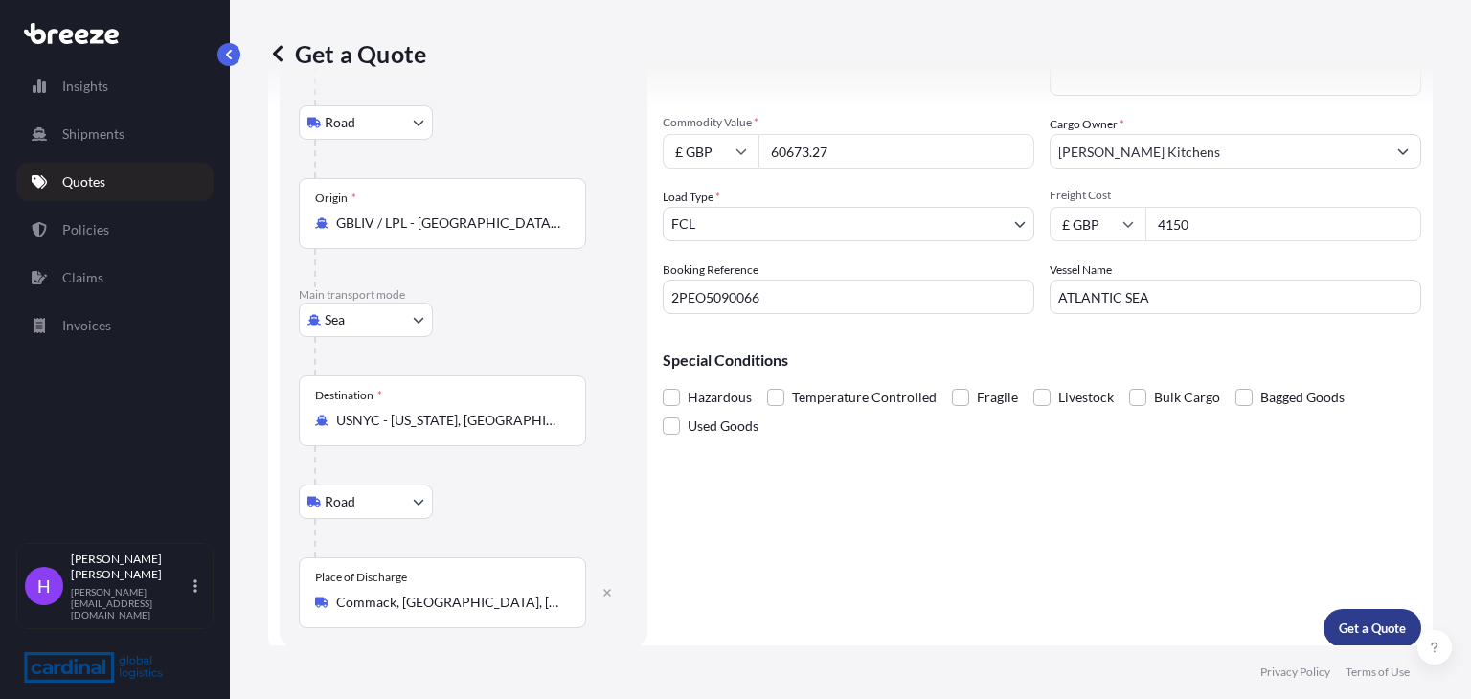
type input "4150"
click at [1376, 626] on p "Get a Quote" at bounding box center [1372, 628] width 67 height 19
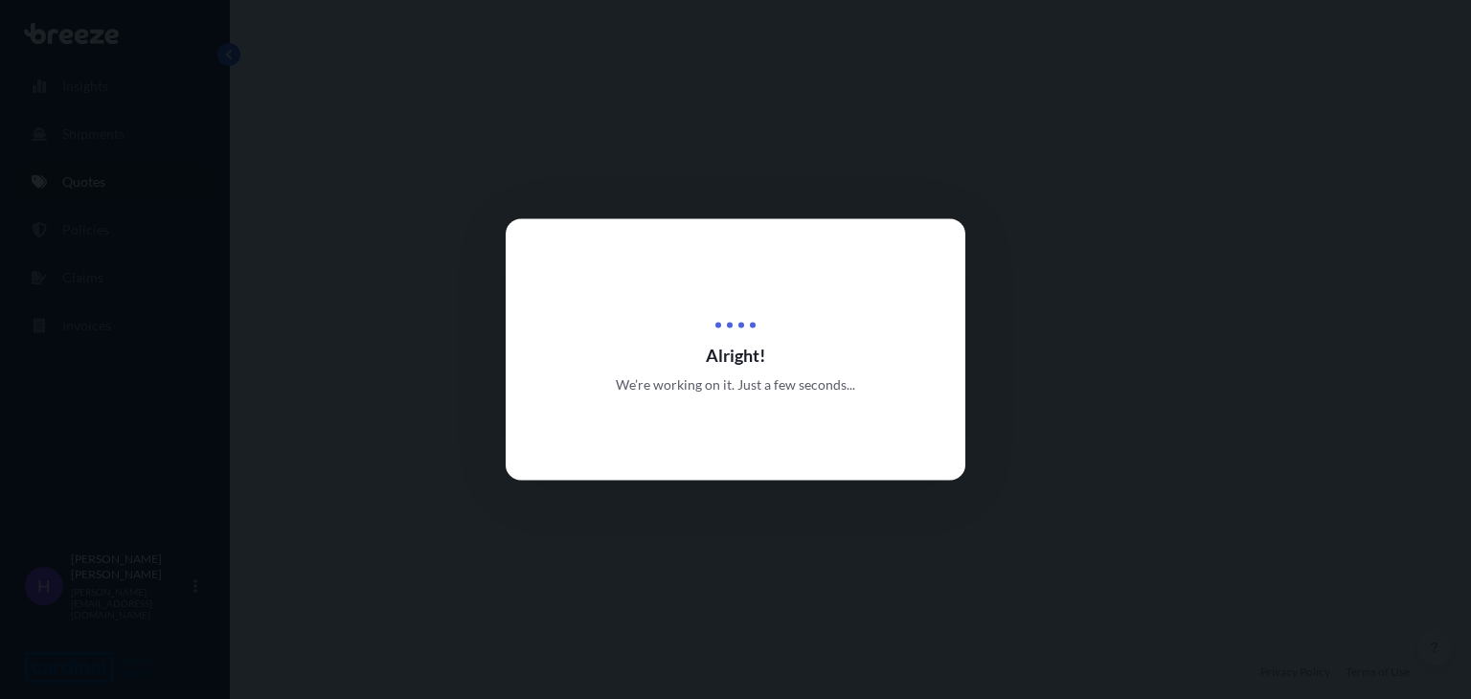
select select "Road"
select select "Sea"
select select "Road"
select select "2"
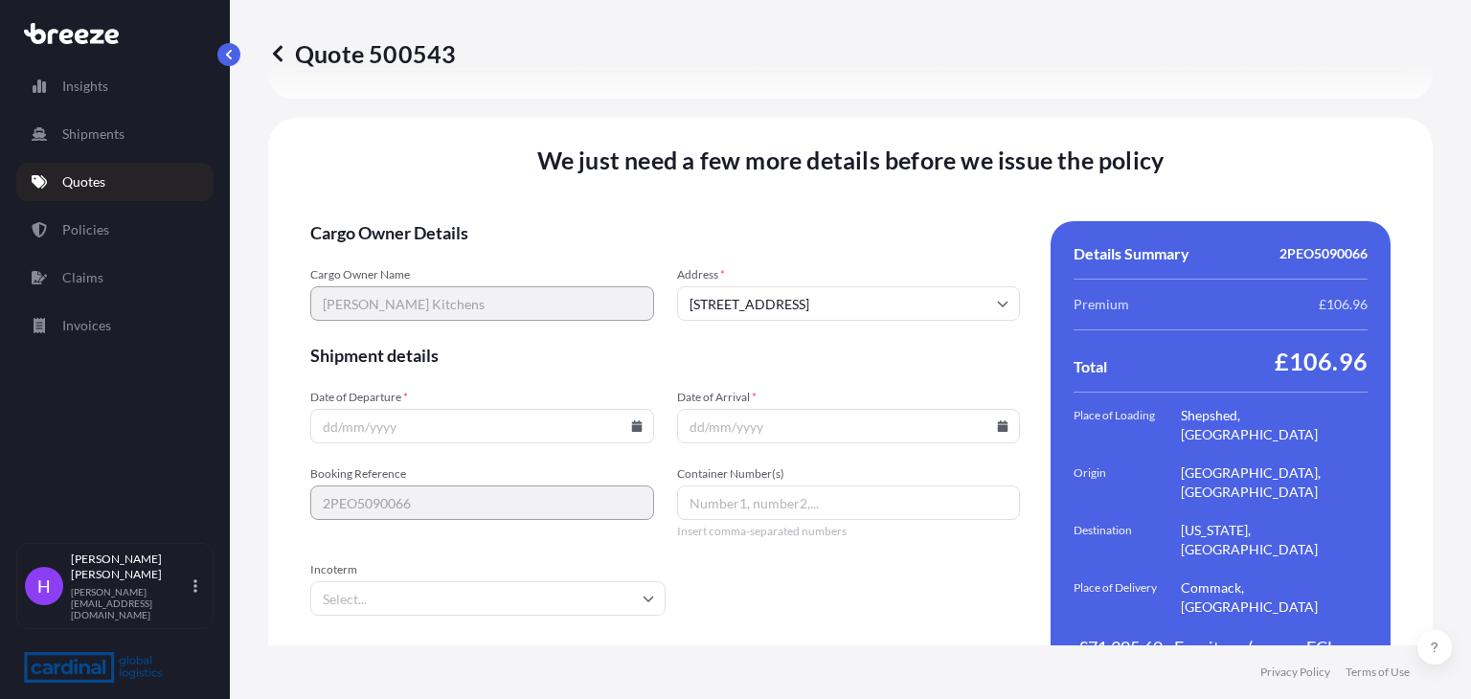
scroll to position [2707, 0]
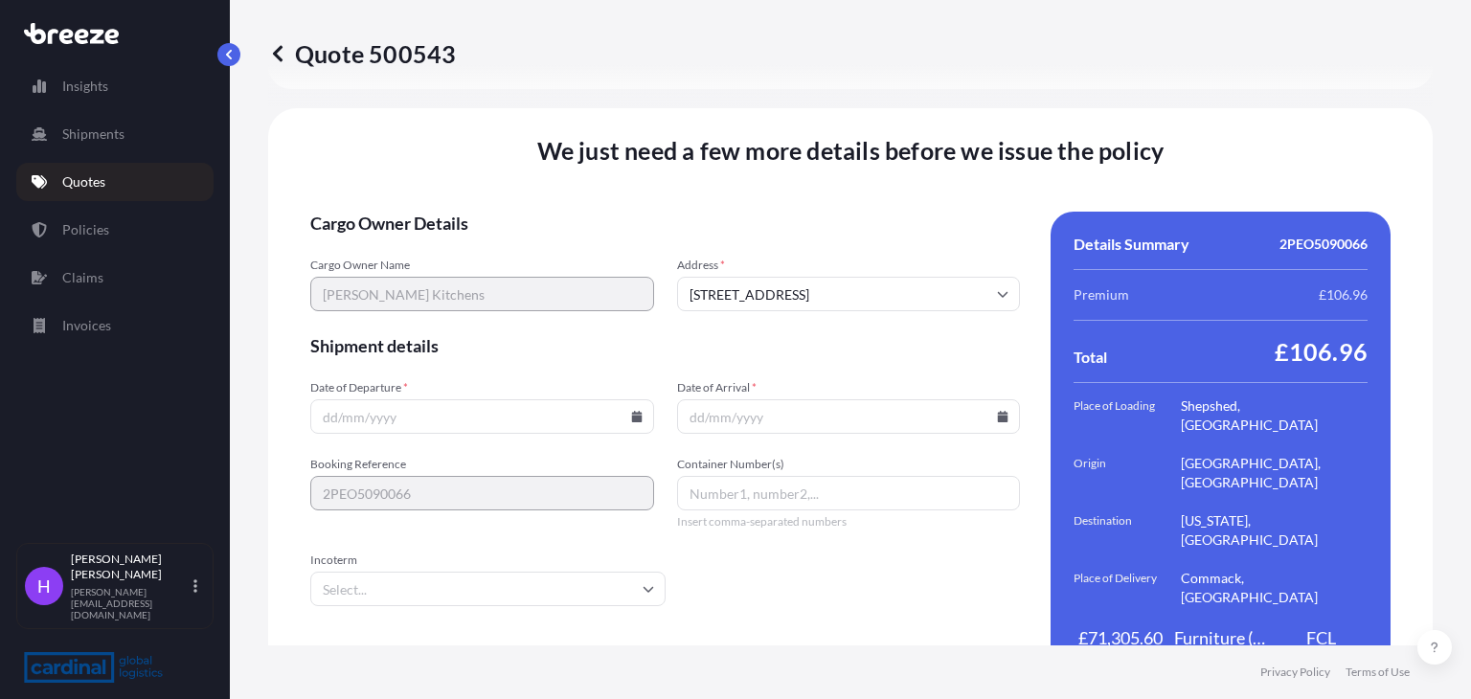
click at [631, 411] on icon at bounding box center [636, 416] width 11 height 11
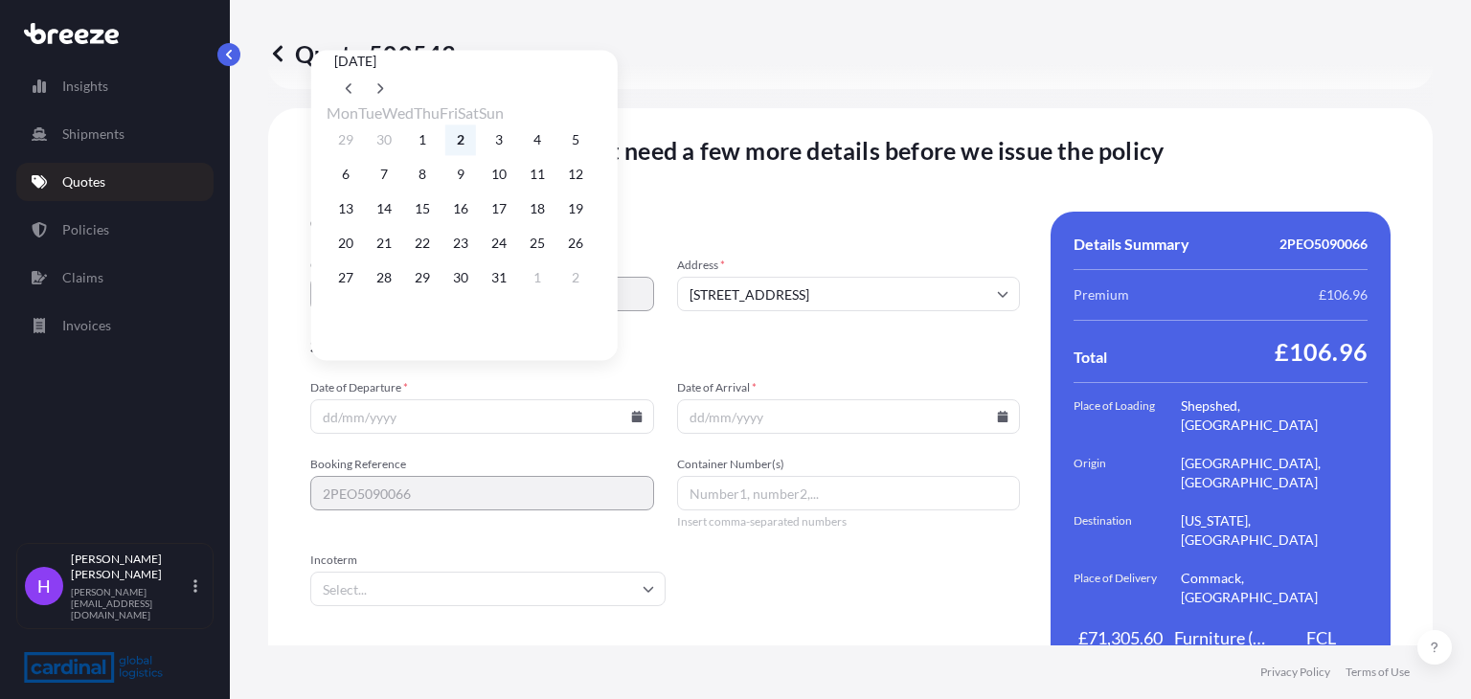
click at [476, 135] on button "2" at bounding box center [460, 140] width 31 height 31
type input "[DATE]"
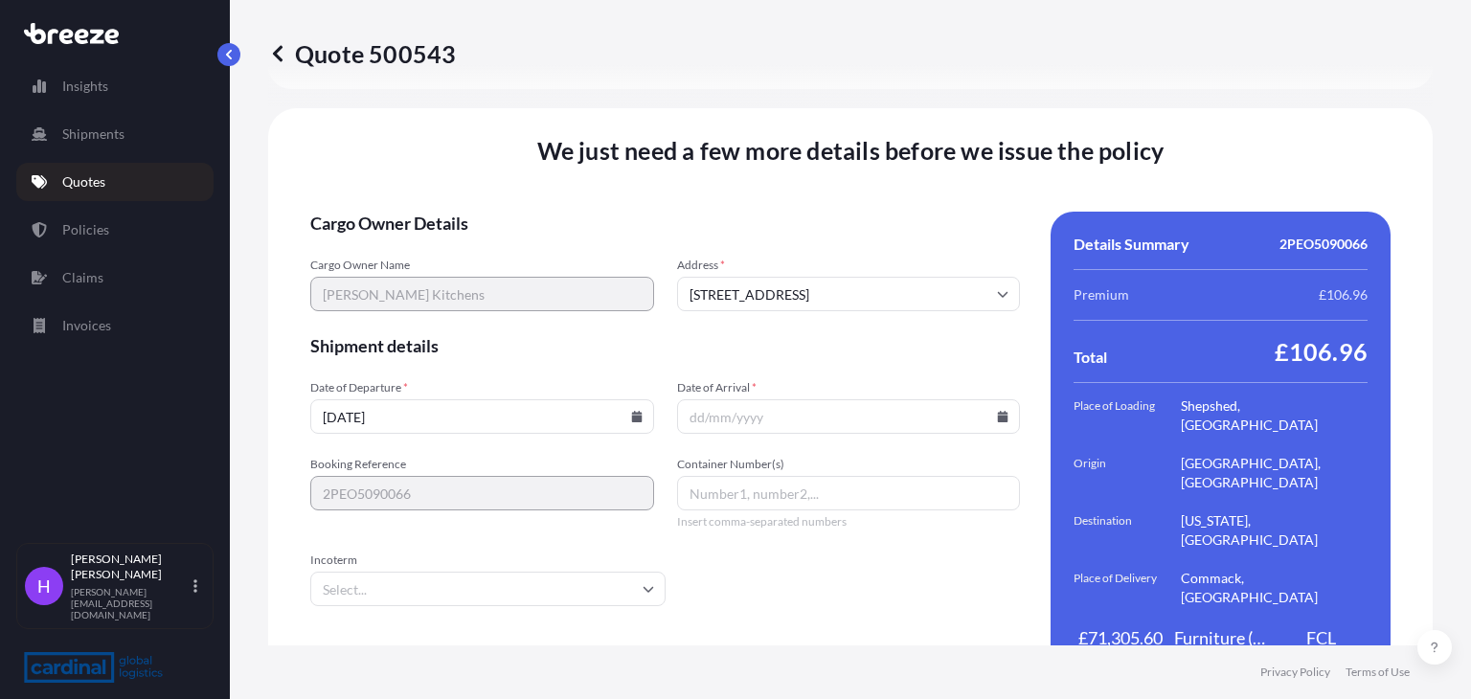
click at [730, 402] on form "Cargo Owner Details Cargo Owner Name [PERSON_NAME] Kitchens Address * [STREET_A…" at bounding box center [665, 450] width 710 height 476
click at [728, 399] on input "Date of Arrival *" at bounding box center [849, 416] width 344 height 34
click at [998, 411] on icon at bounding box center [1003, 416] width 11 height 11
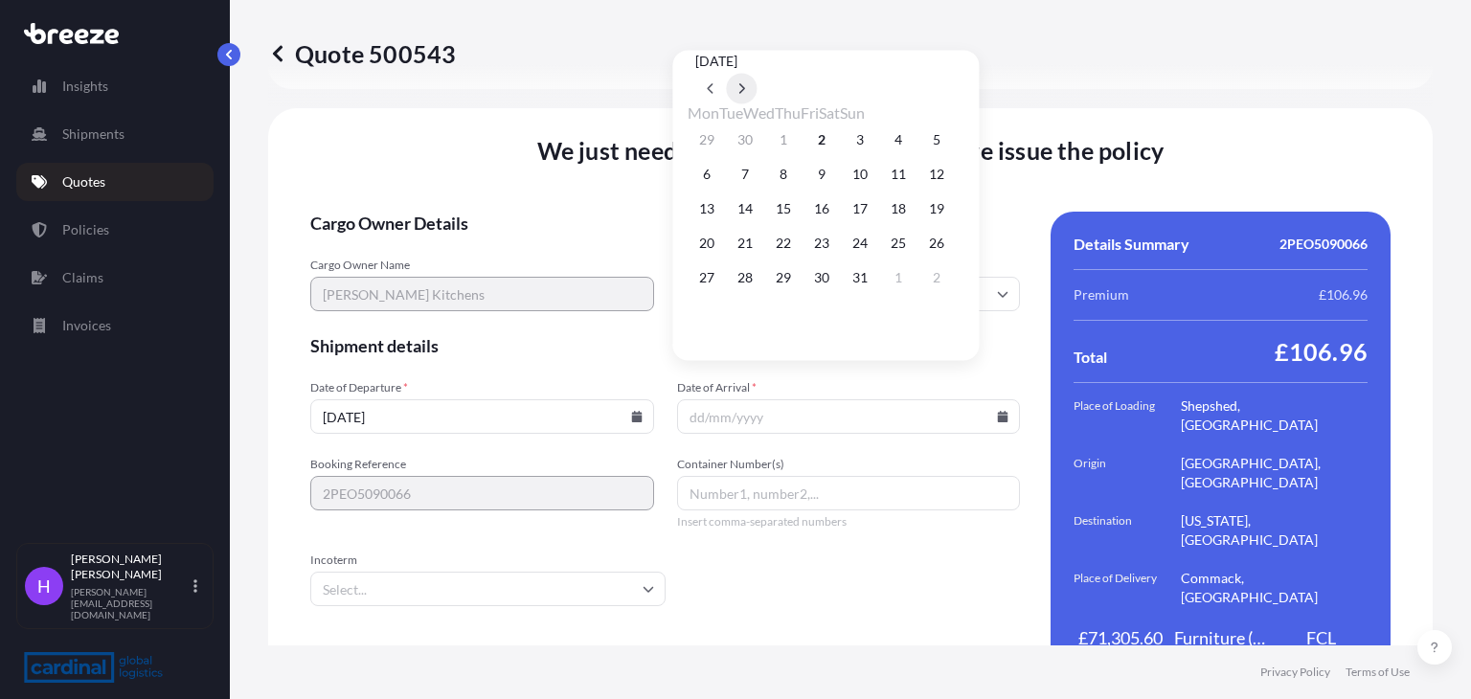
click at [746, 82] on icon at bounding box center [743, 87] width 8 height 11
click at [952, 211] on button "16" at bounding box center [937, 209] width 31 height 31
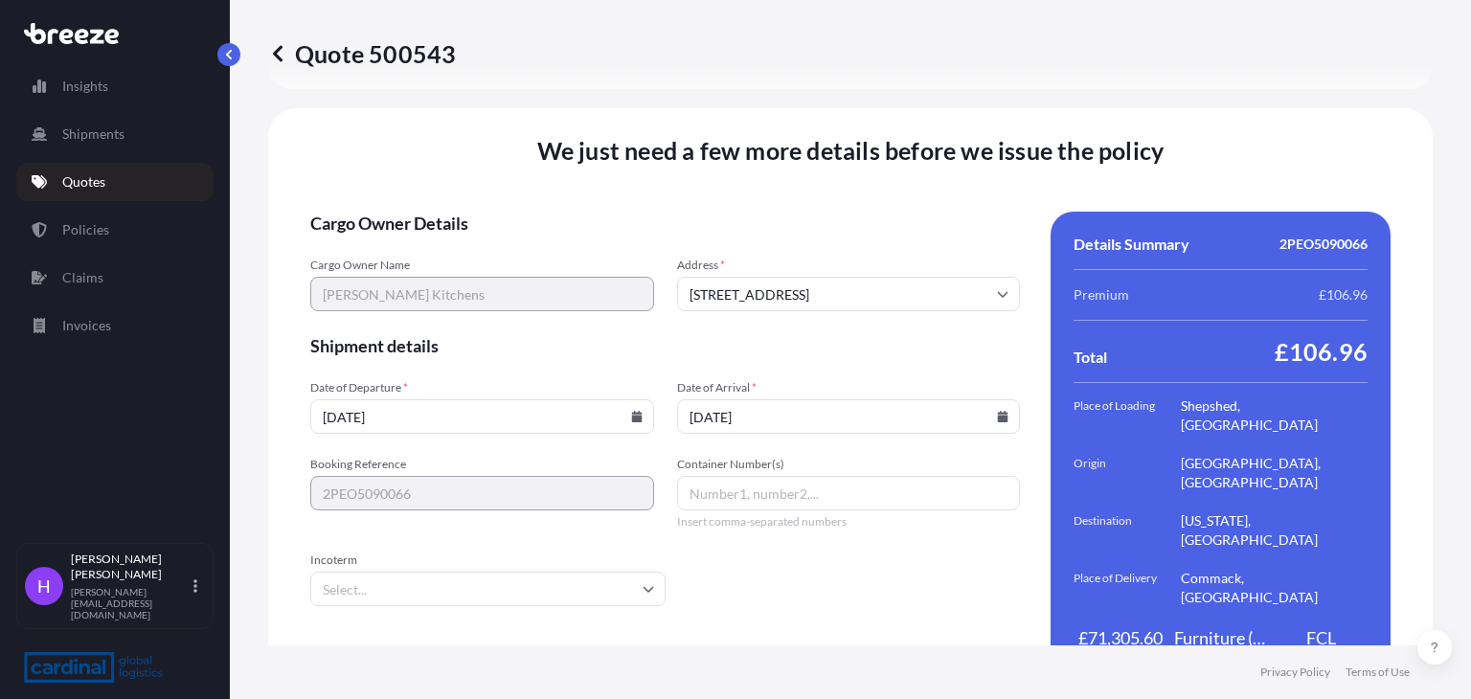
drag, startPoint x: 859, startPoint y: 388, endPoint x: 855, endPoint y: 342, distance: 46.2
click at [858, 399] on input "[DATE]" at bounding box center [849, 416] width 344 height 34
click at [998, 411] on icon at bounding box center [1003, 416] width 11 height 11
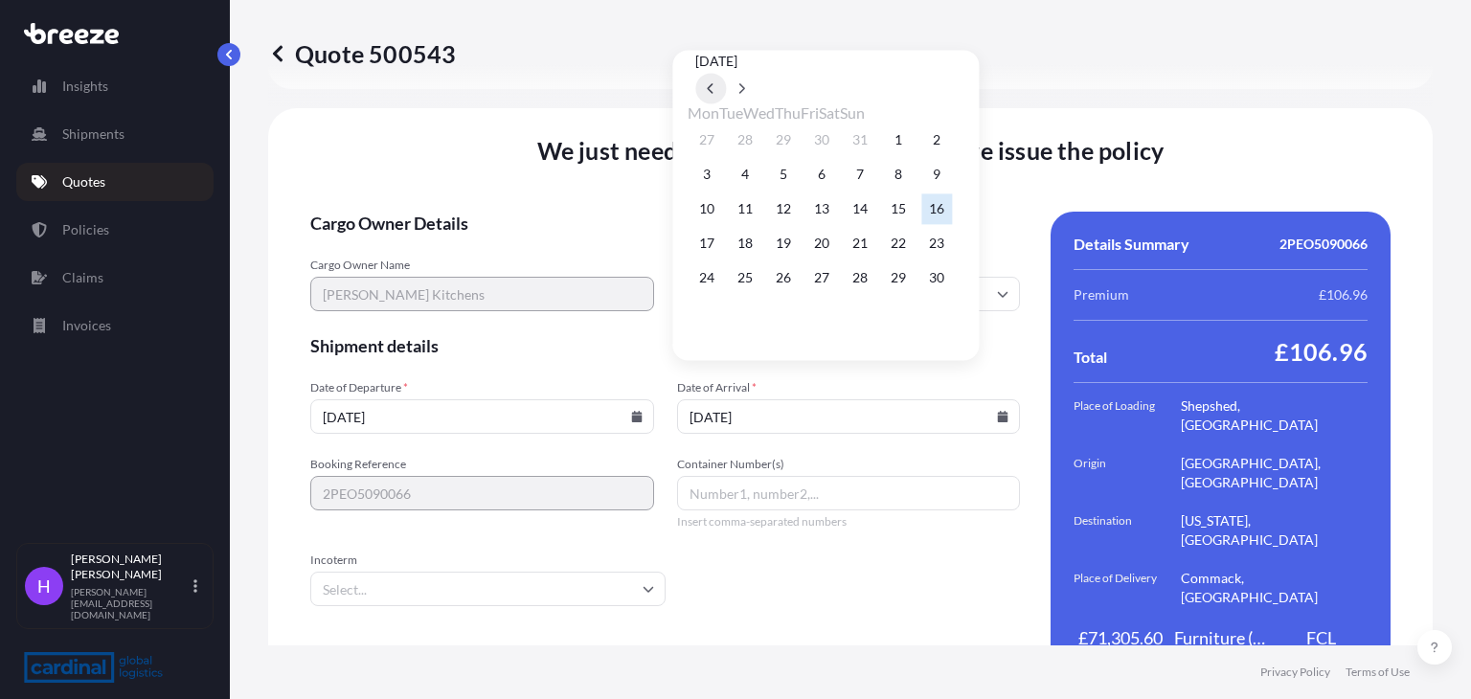
click at [716, 82] on icon at bounding box center [712, 87] width 8 height 11
click at [837, 216] on button "16" at bounding box center [822, 209] width 31 height 31
type input "[DATE]"
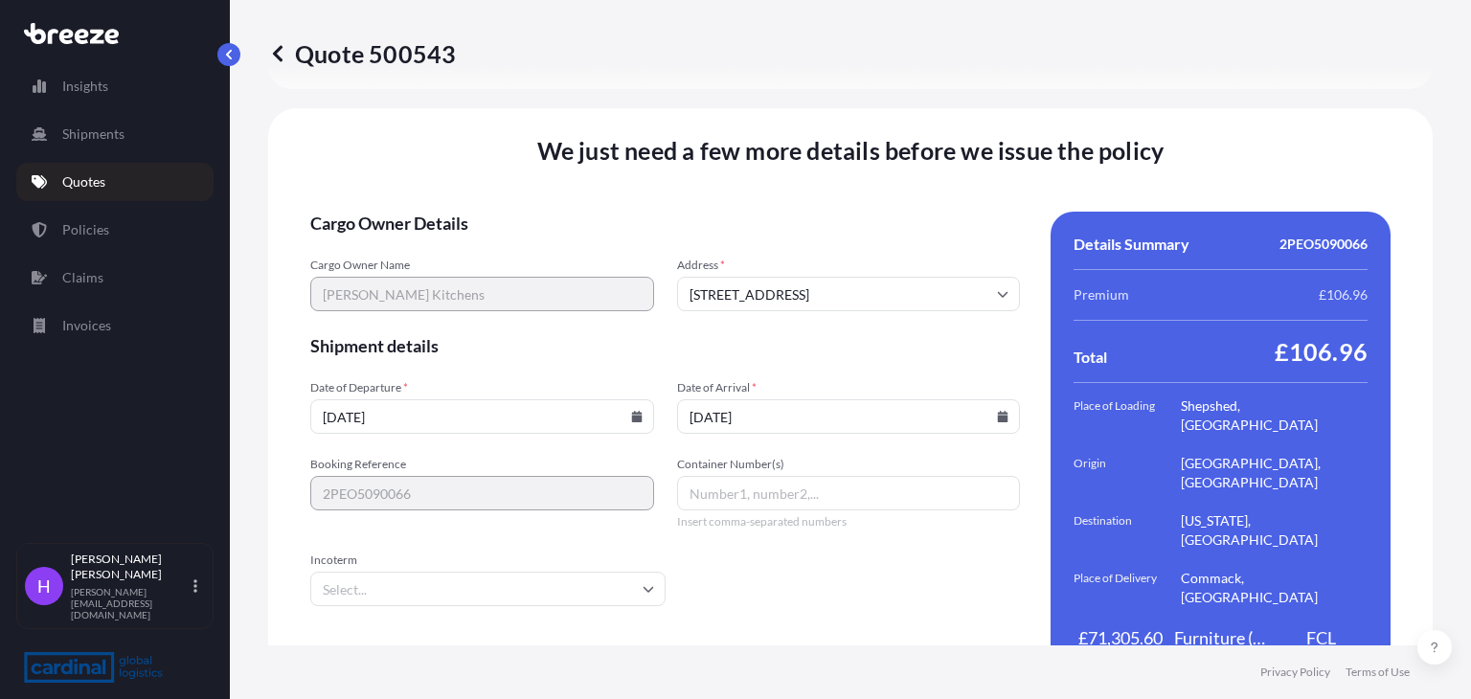
click at [720, 476] on input "Container Number(s)" at bounding box center [849, 493] width 344 height 34
paste input "ACLU9805941"
type input "ACLU9805941"
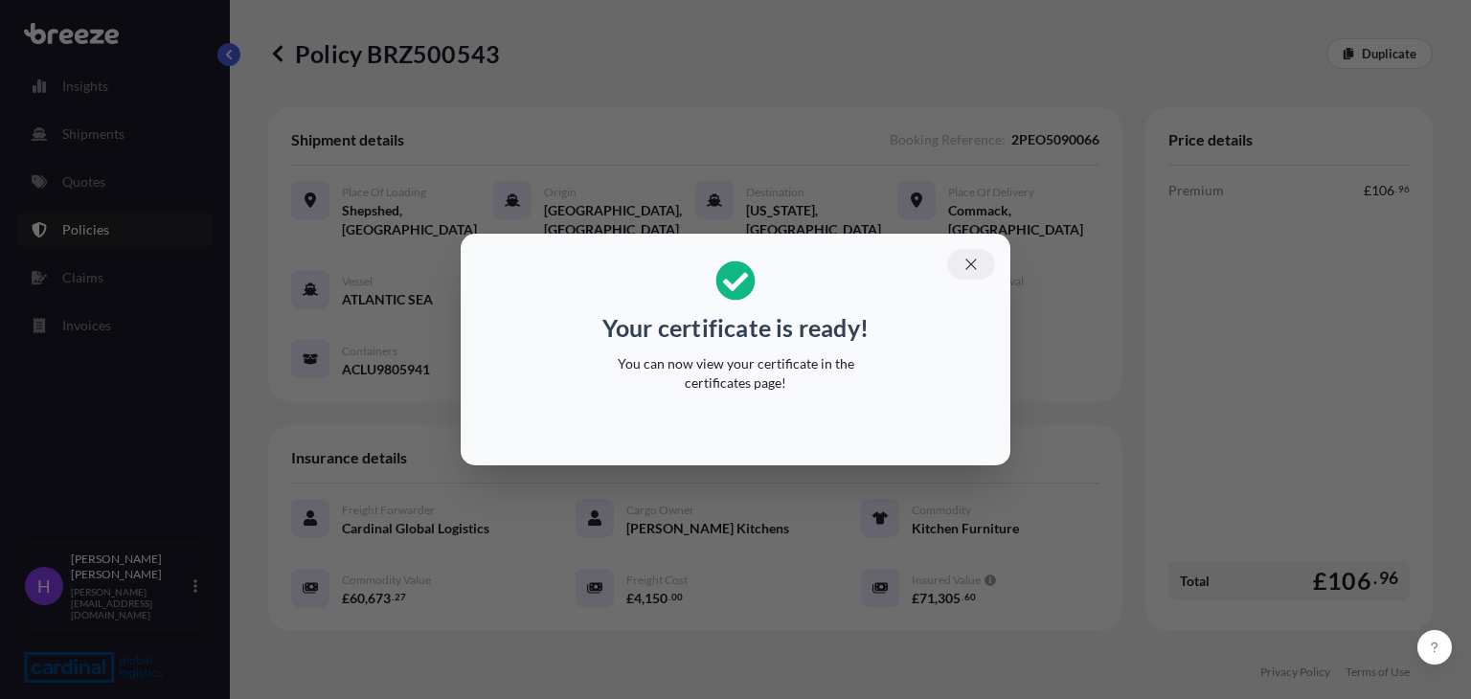
click at [967, 258] on icon "button" at bounding box center [971, 264] width 17 height 17
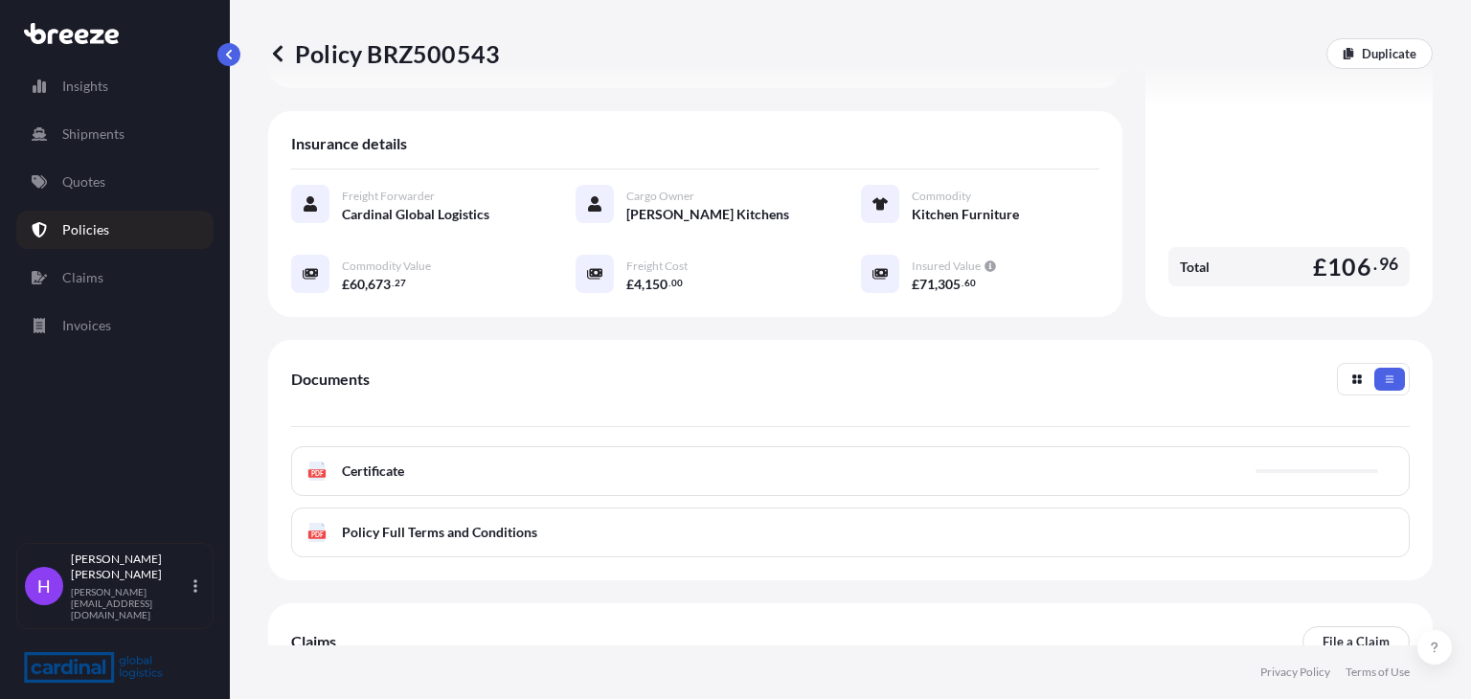
scroll to position [383, 0]
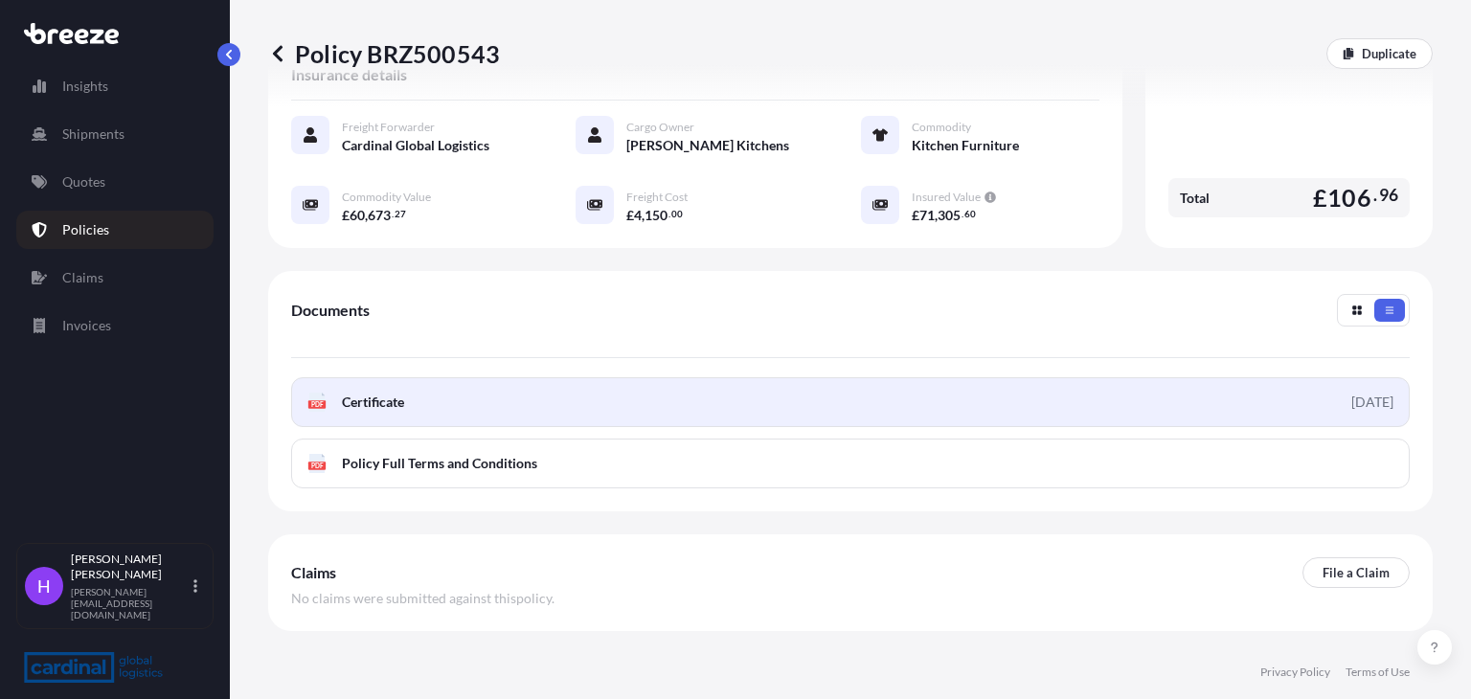
click at [364, 393] on span "Certificate" at bounding box center [373, 402] width 62 height 19
